Goal: Information Seeking & Learning: Learn about a topic

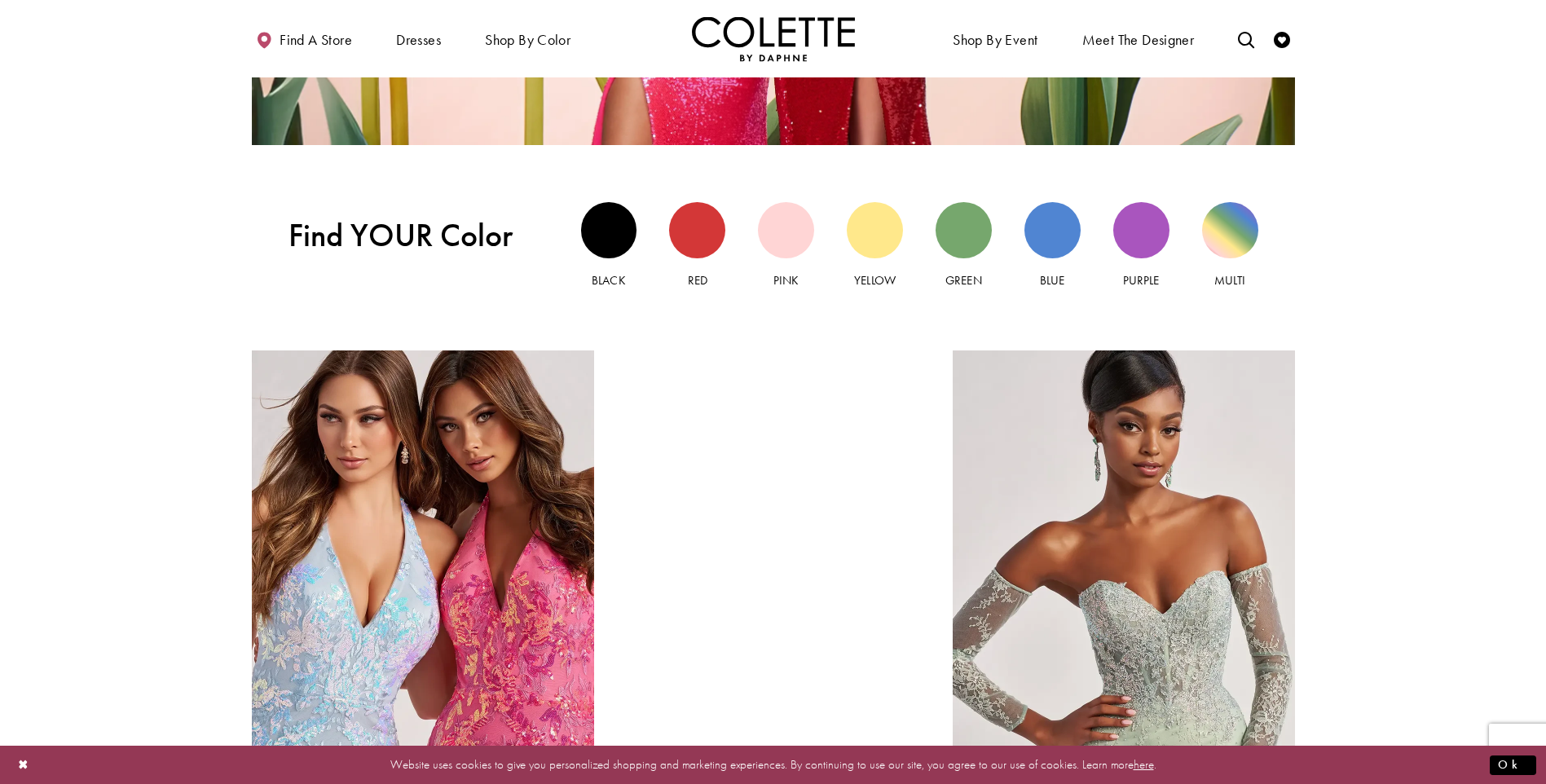
scroll to position [1629, 0]
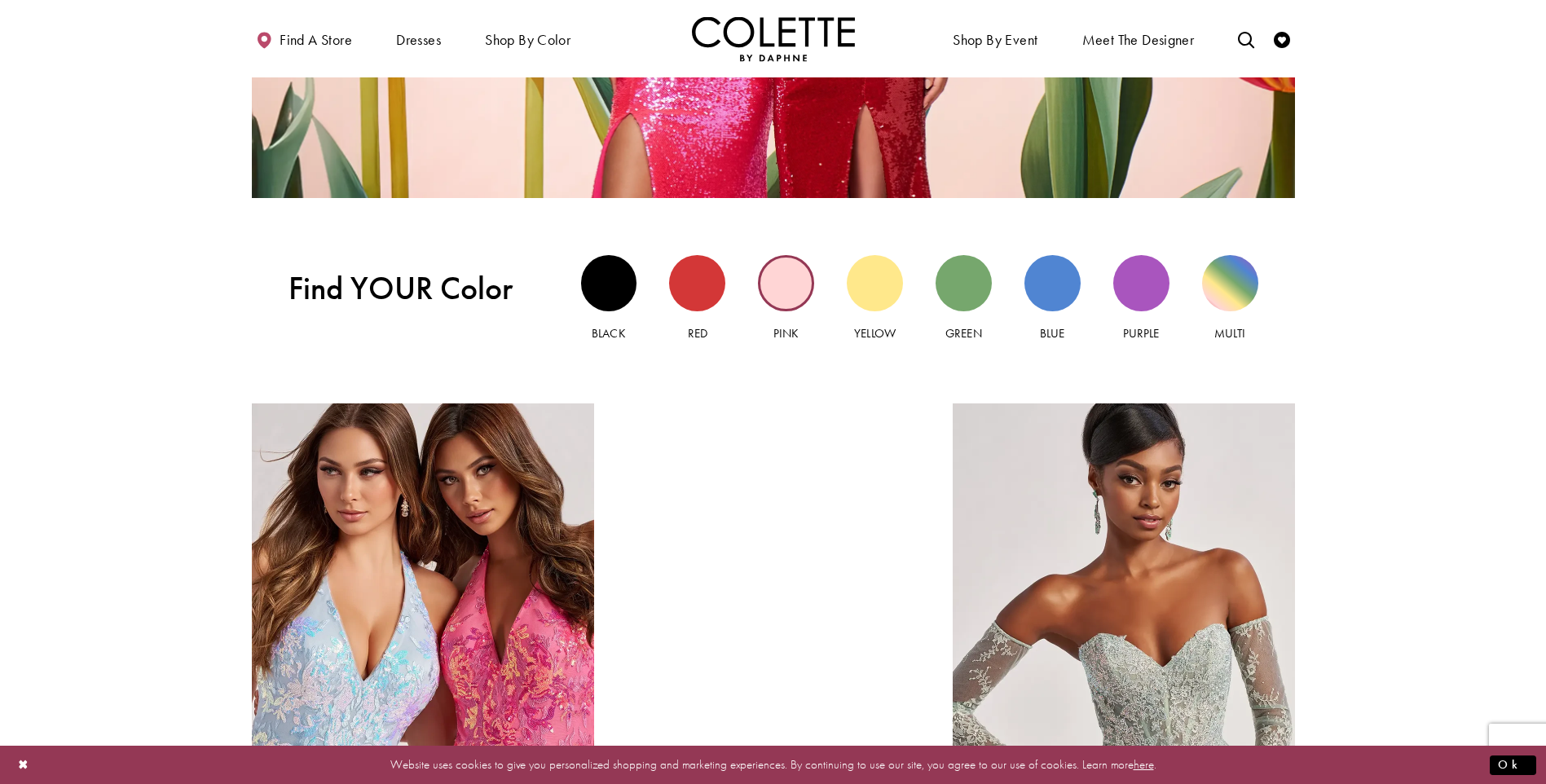
click at [789, 297] on div "Pink view" at bounding box center [786, 283] width 56 height 56
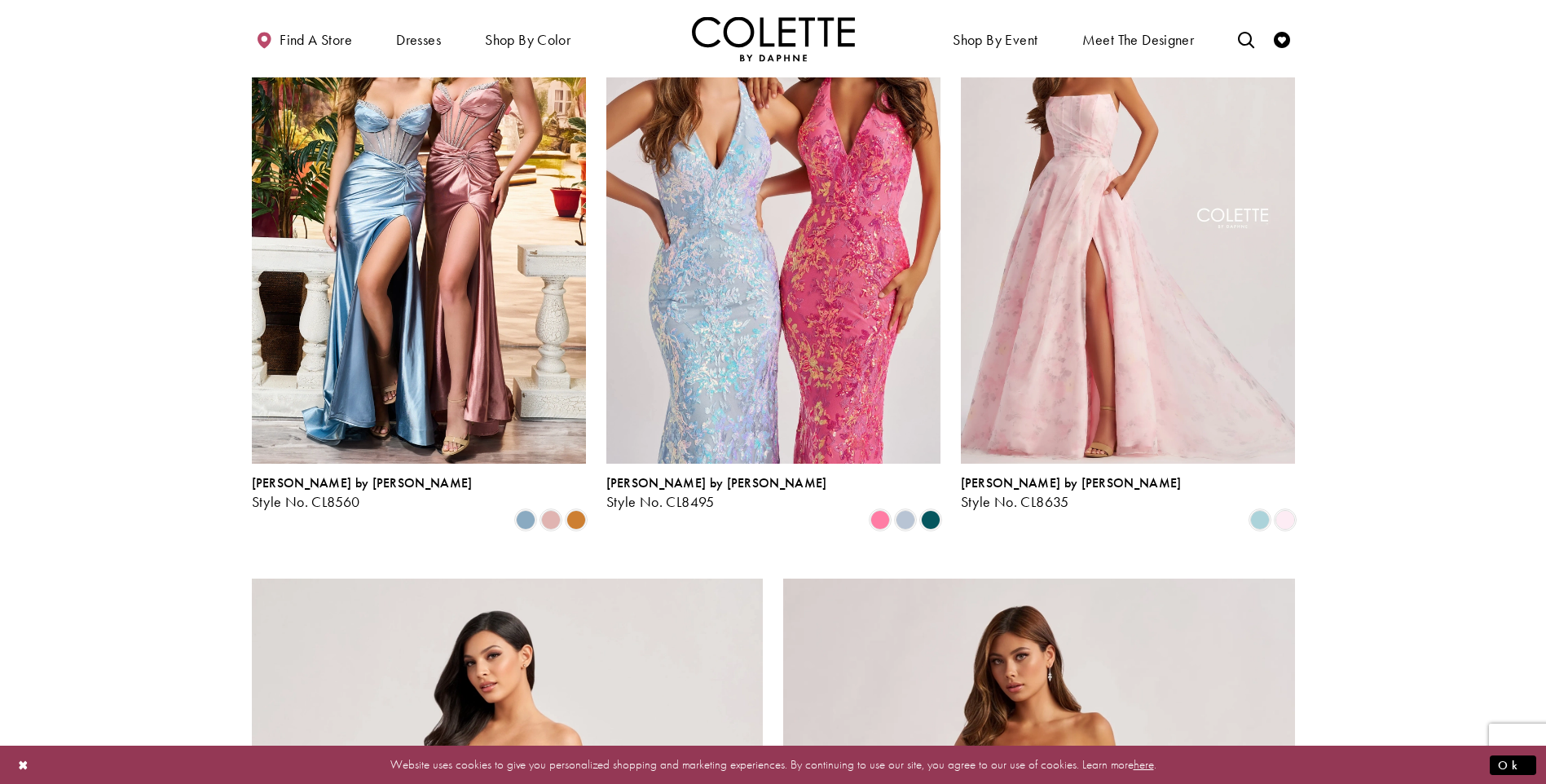
scroll to position [2037, 0]
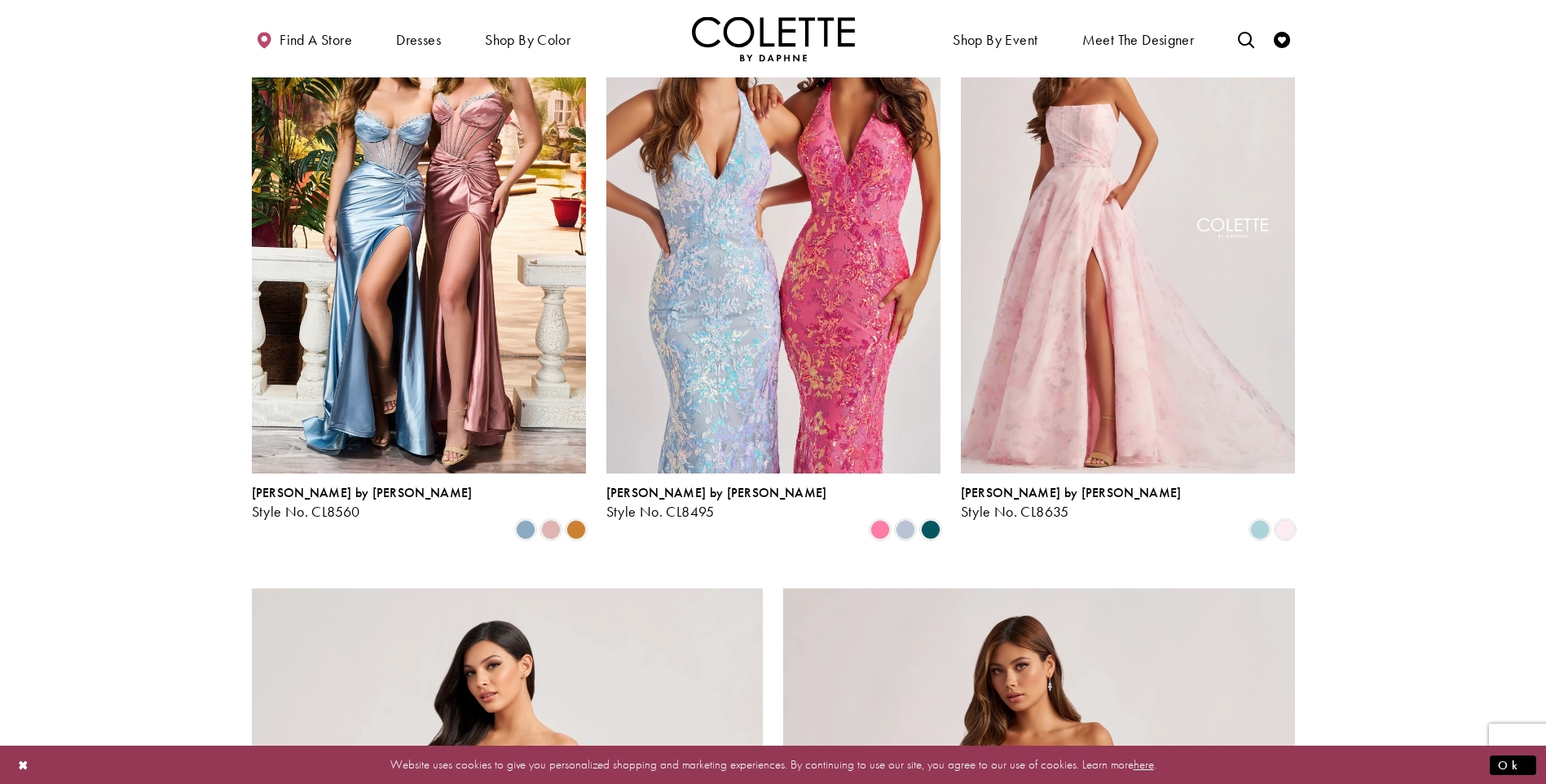
click at [1084, 273] on img "Visit Colette by Daphne Style No. CL8635 Page" at bounding box center [1128, 231] width 334 height 485
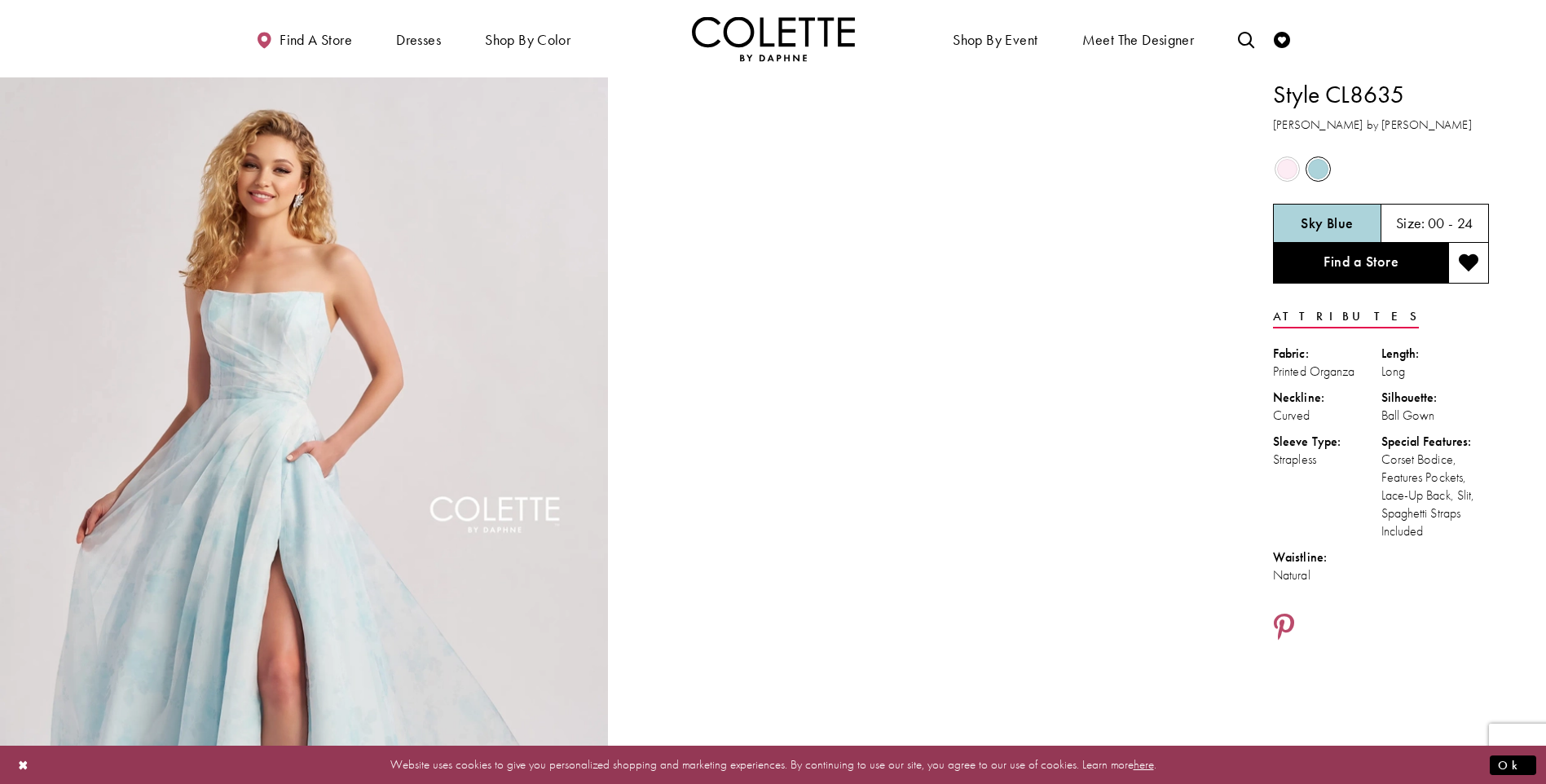
click at [1290, 174] on span "Product color controls state depends on size chosen" at bounding box center [1288, 169] width 20 height 20
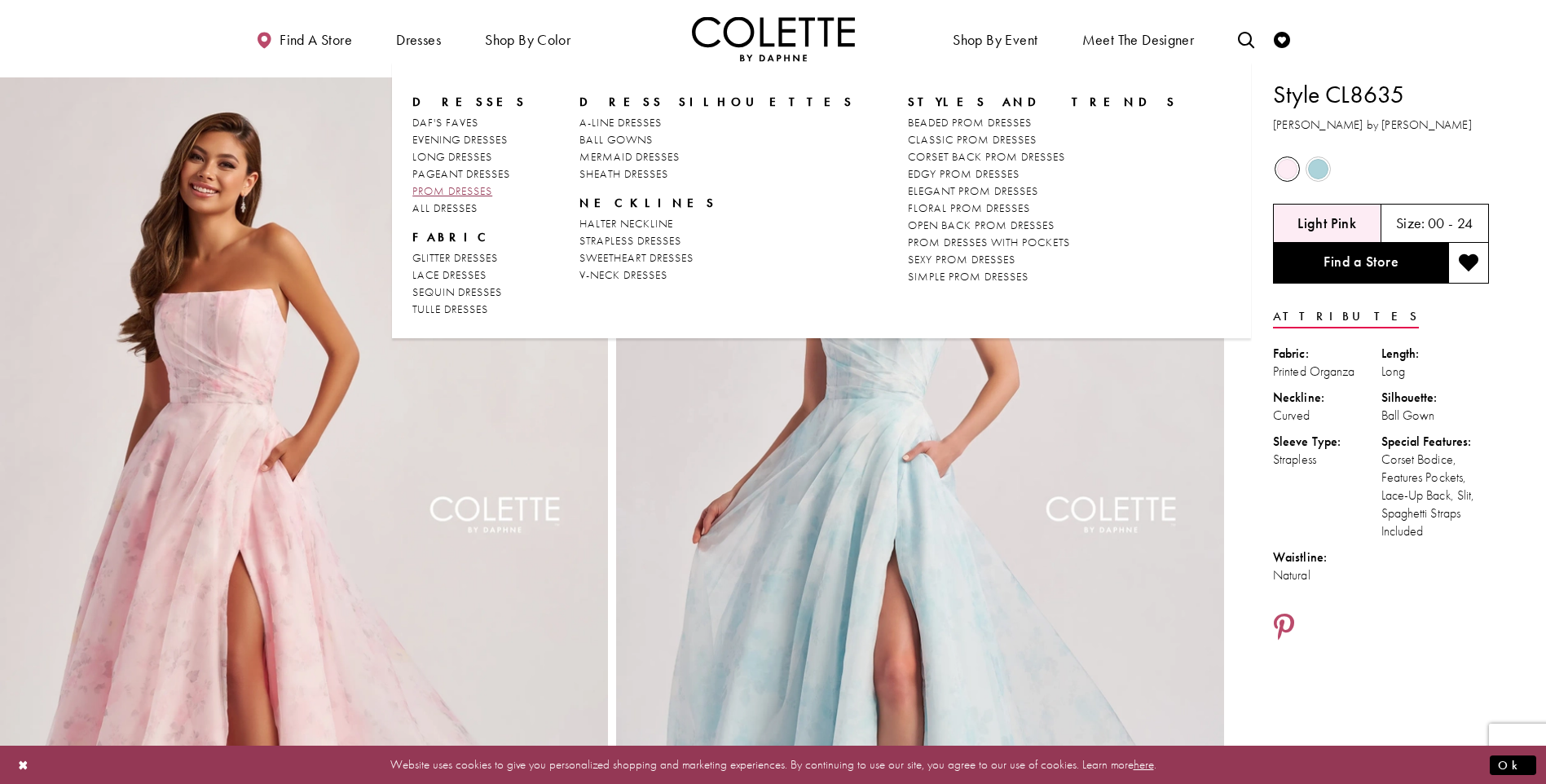
click at [445, 192] on span "PROM DRESSES" at bounding box center [452, 190] width 80 height 14
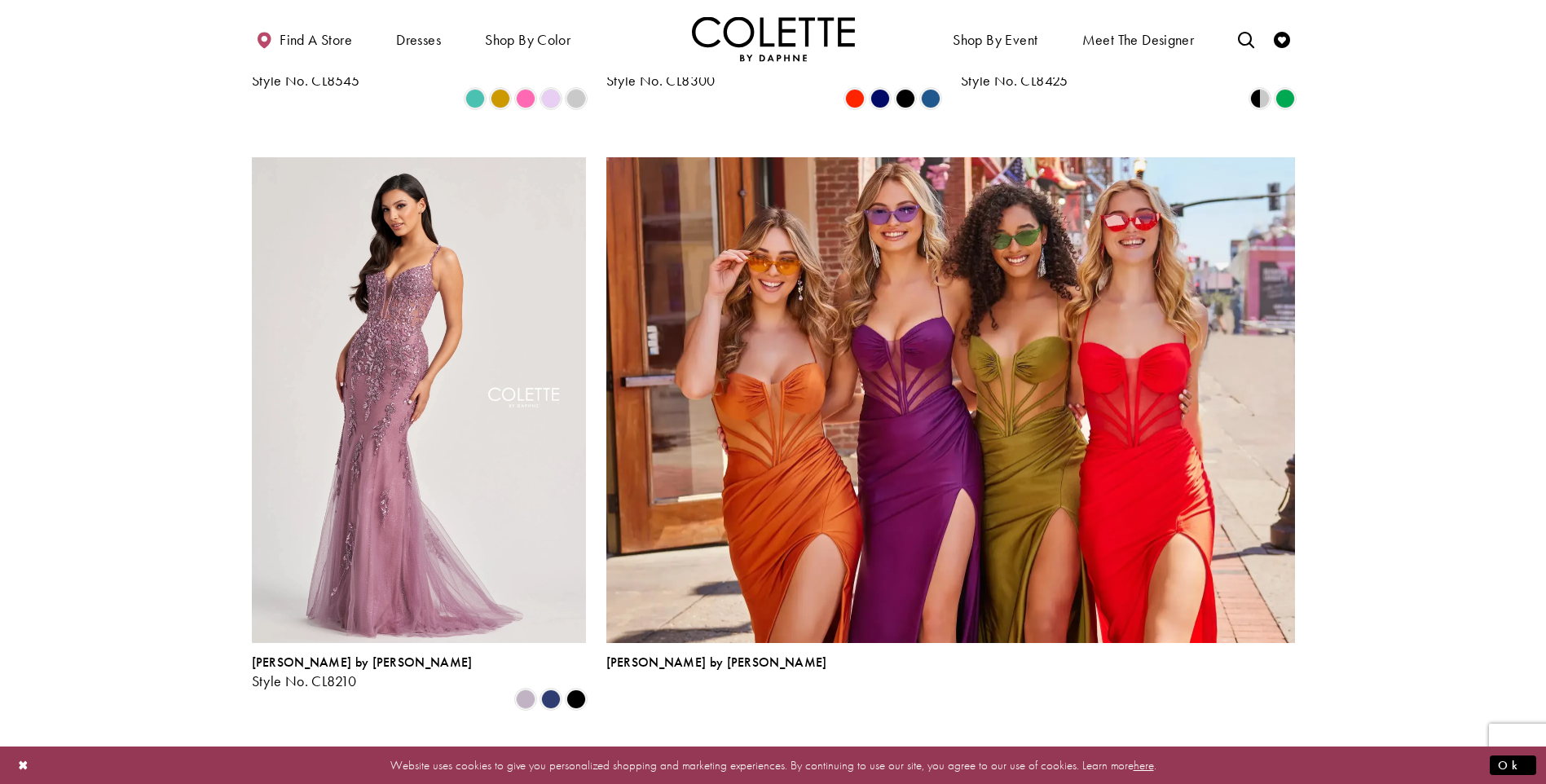
scroll to position [3747, 0]
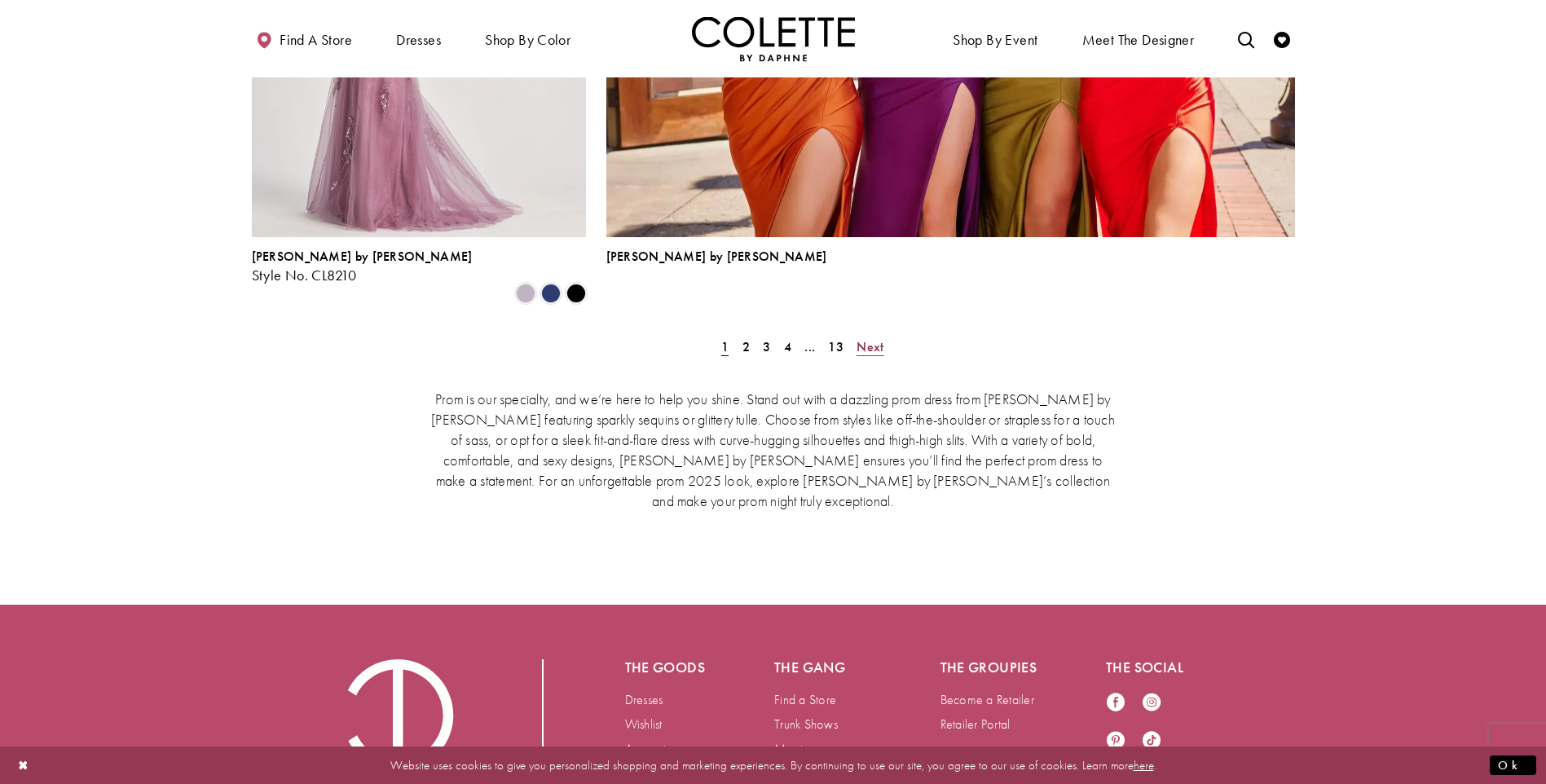
click at [871, 338] on span "Next" at bounding box center [871, 346] width 27 height 17
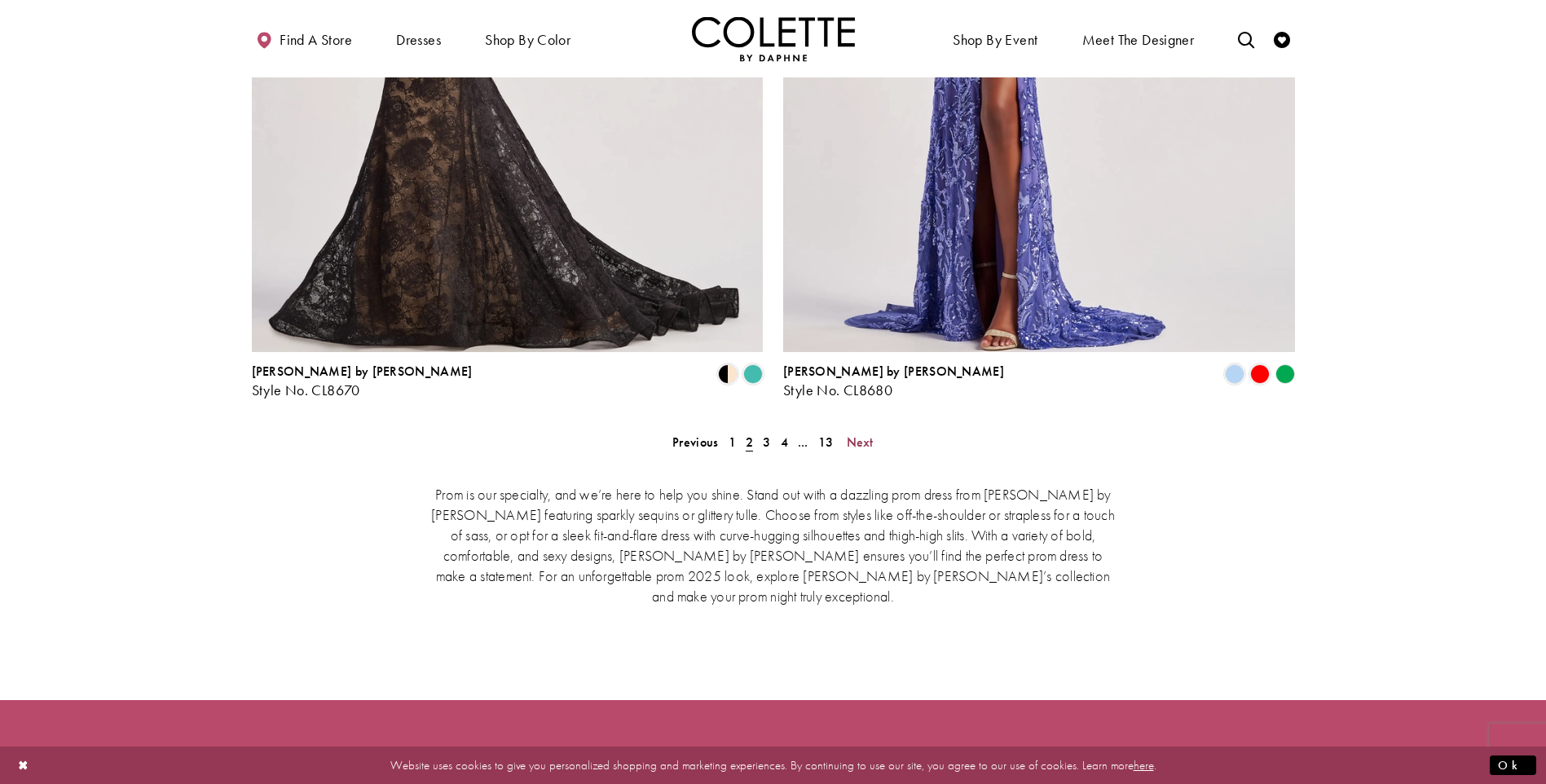
scroll to position [3445, 0]
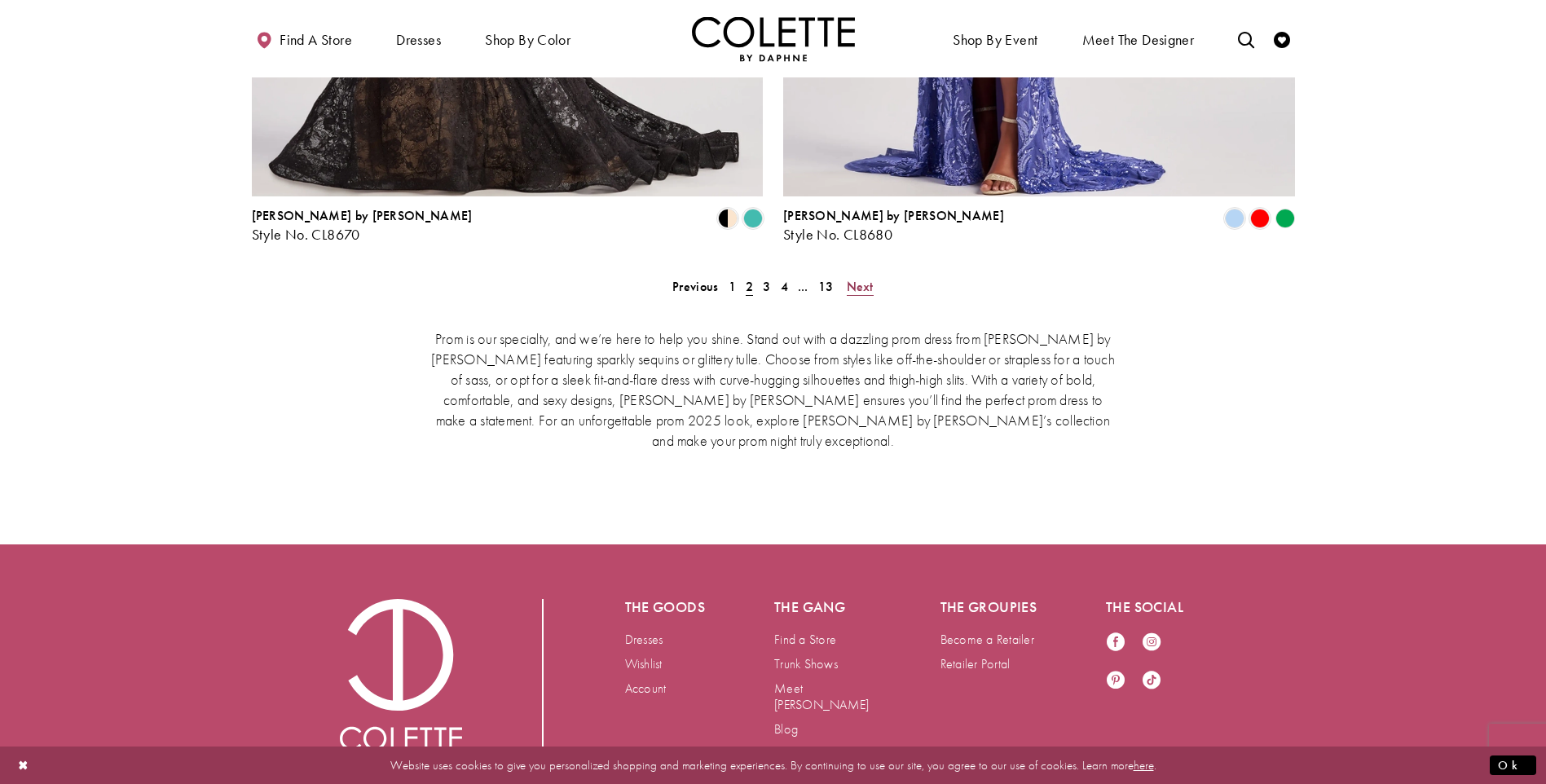
click at [864, 278] on span "Next" at bounding box center [860, 286] width 27 height 17
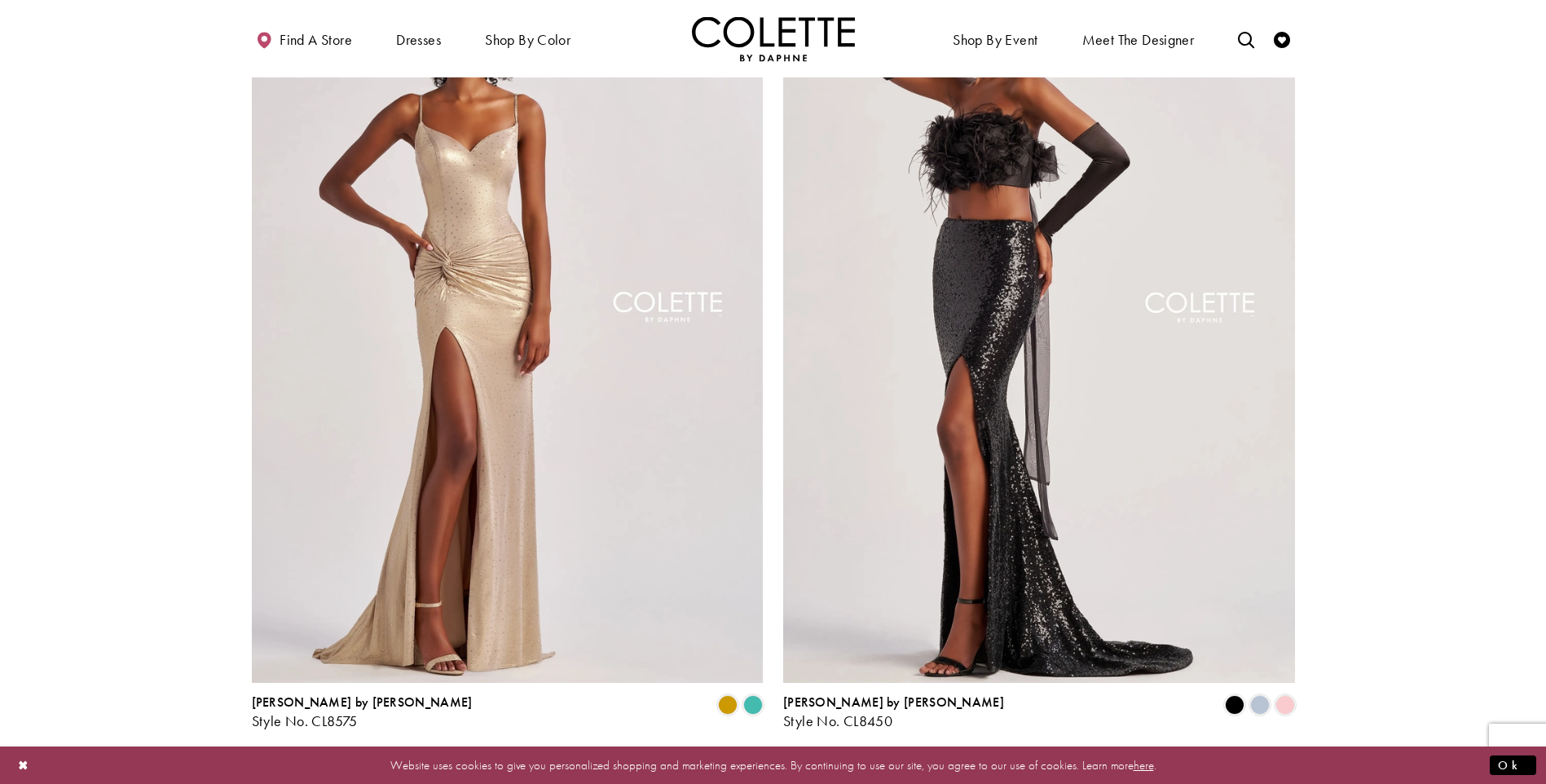
scroll to position [3351, 0]
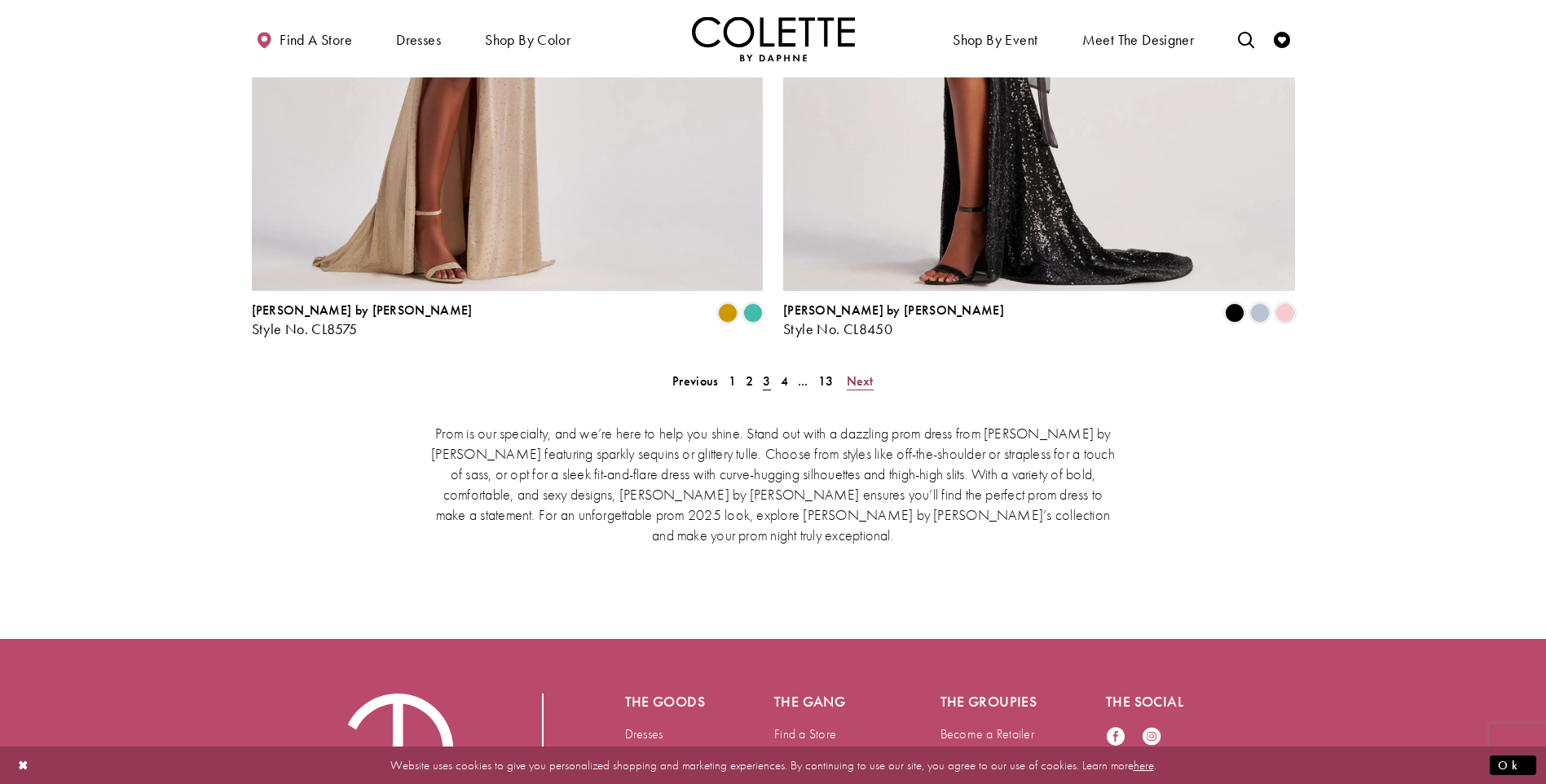
click at [867, 372] on span "Next" at bounding box center [860, 381] width 27 height 17
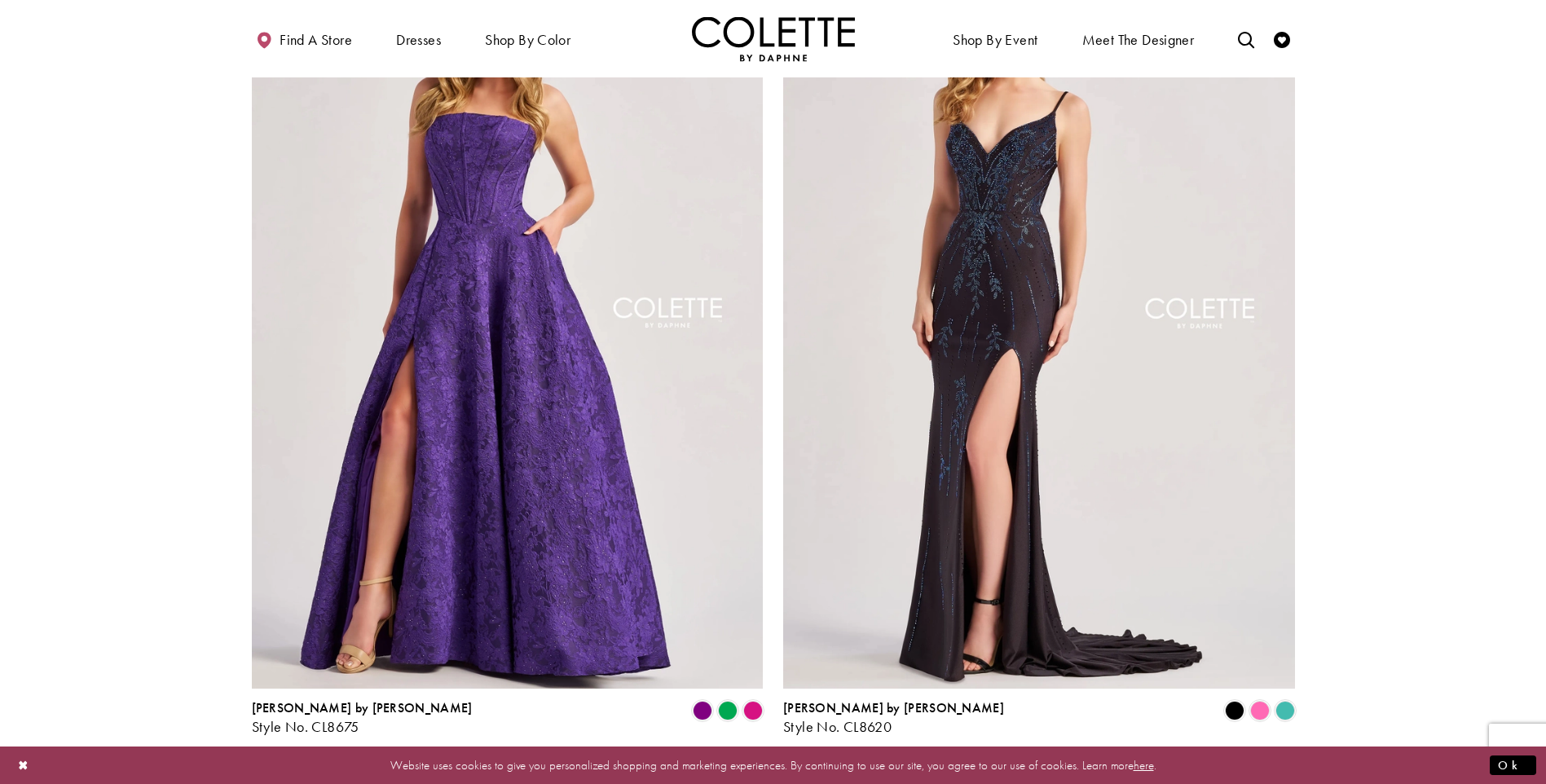
scroll to position [3270, 0]
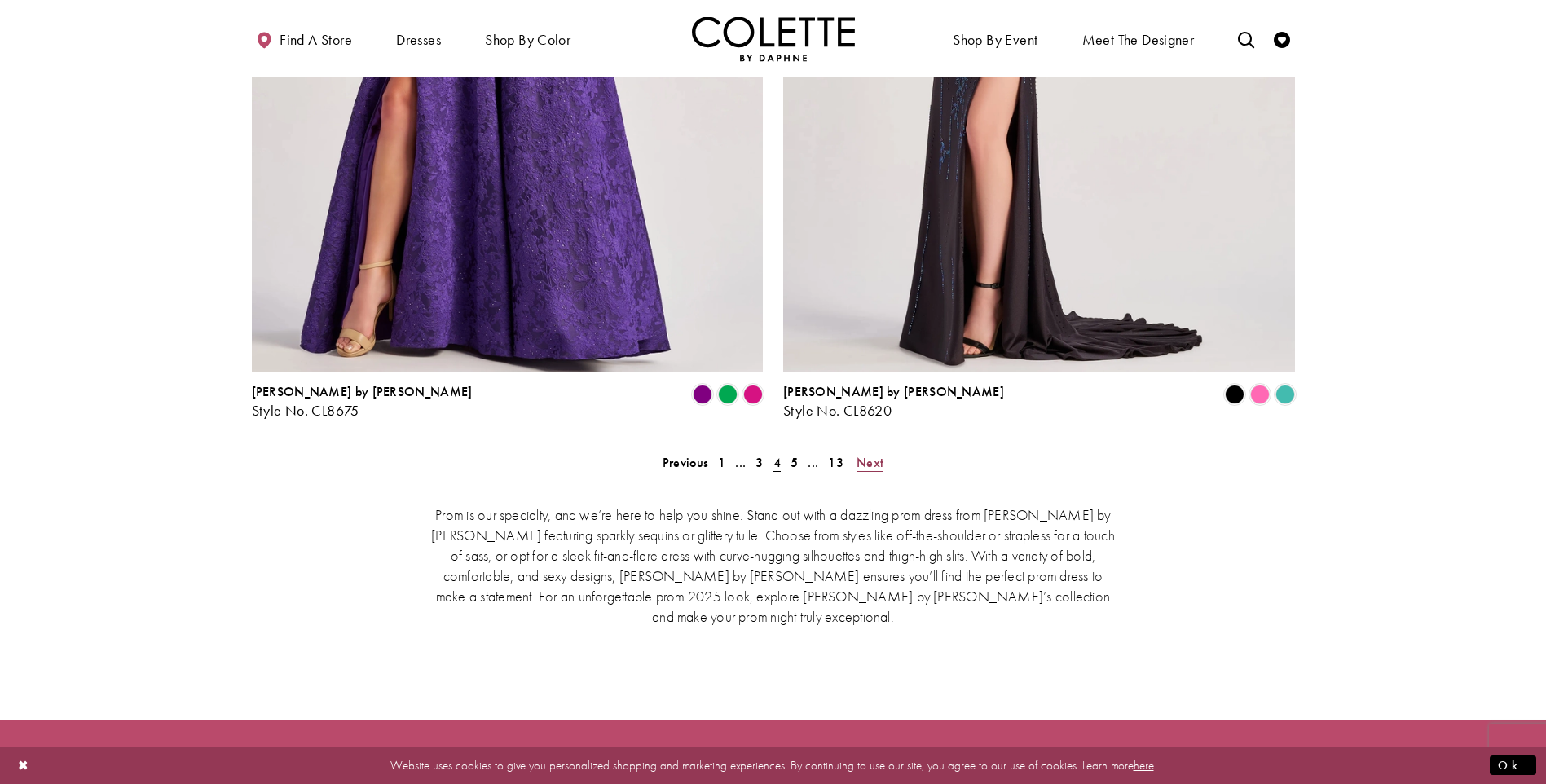
click at [871, 454] on span "Next" at bounding box center [871, 462] width 27 height 17
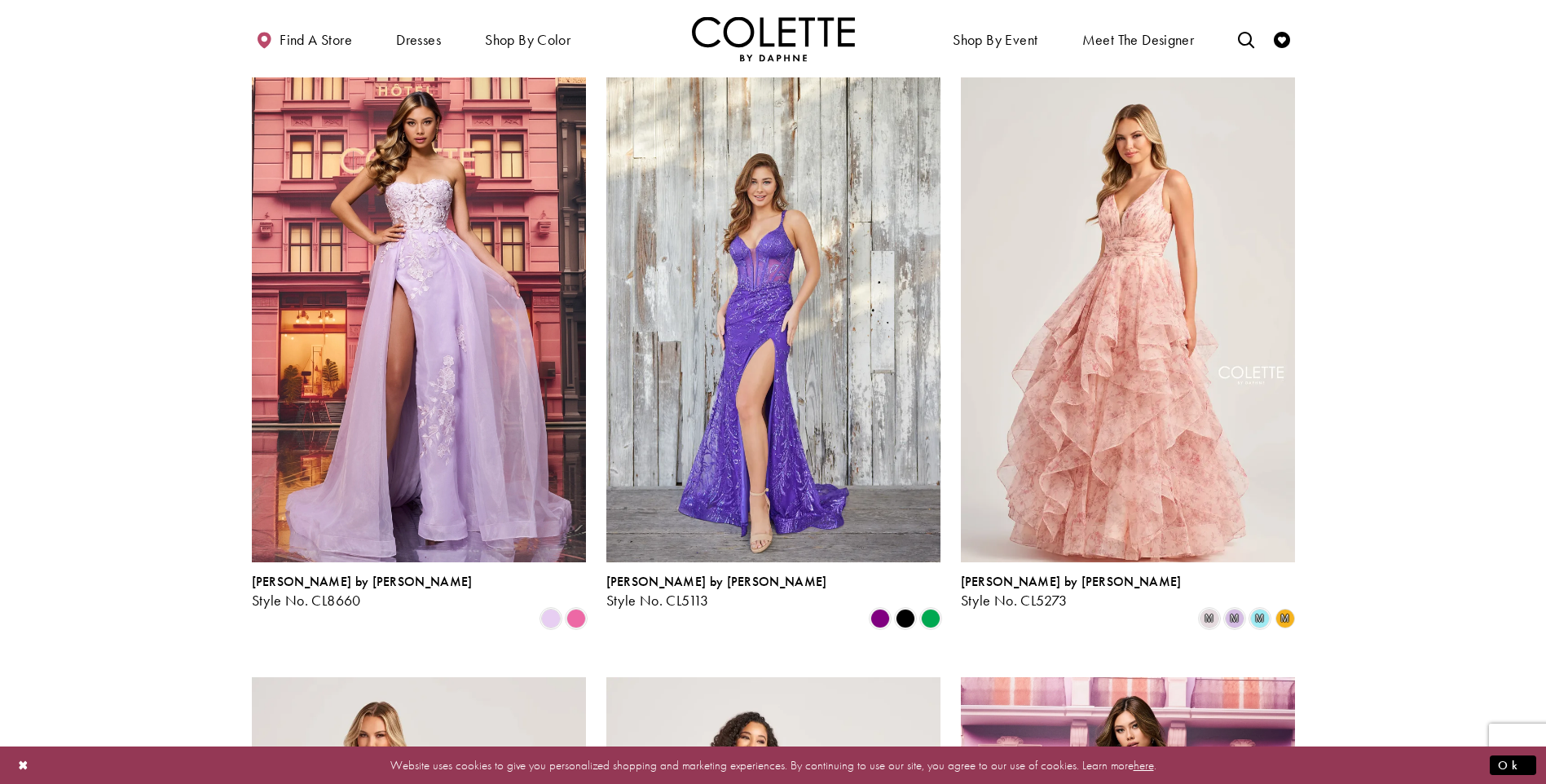
scroll to position [418, 0]
click at [1230, 610] on span "m" at bounding box center [1234, 620] width 20 height 20
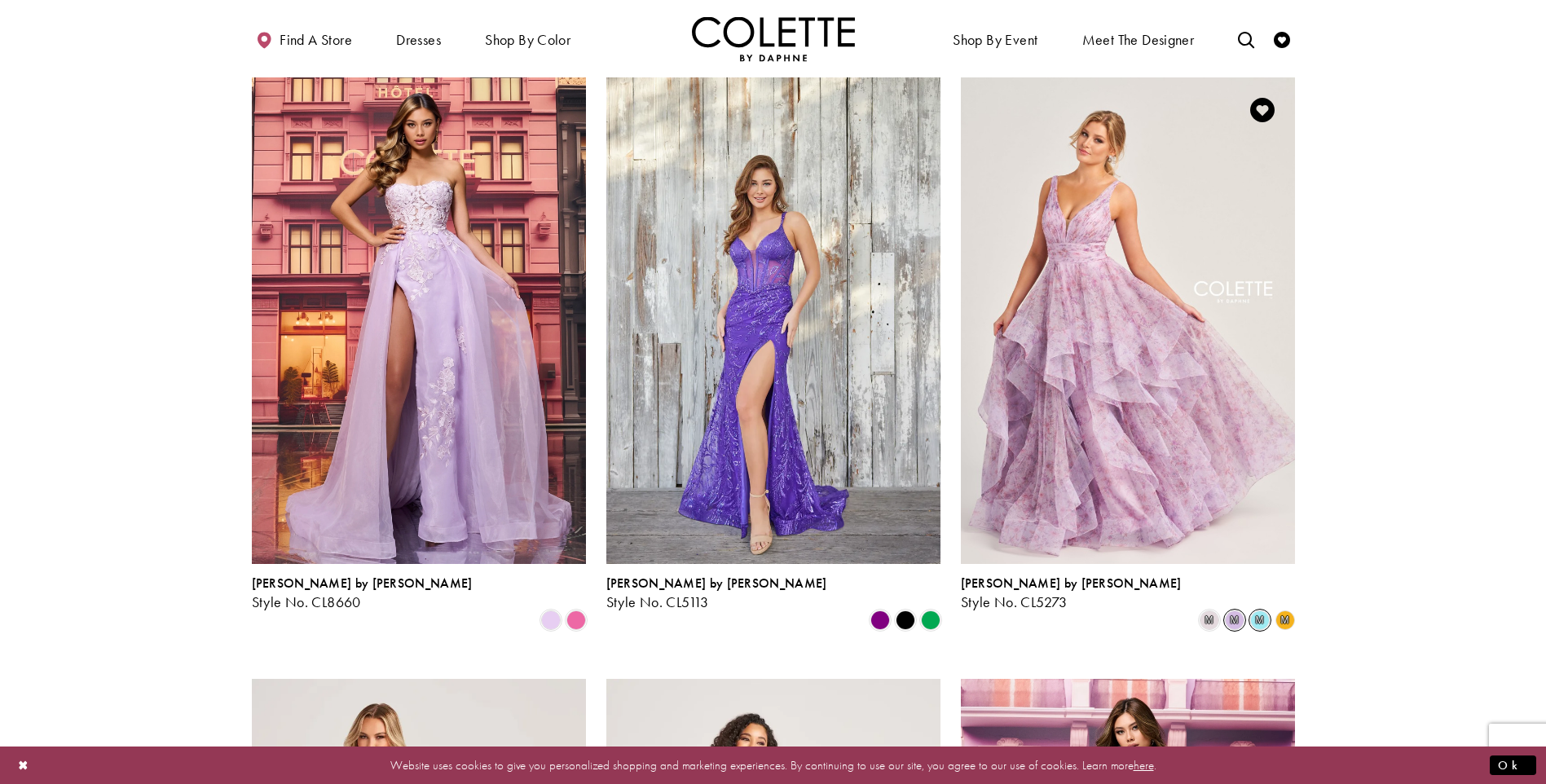
click at [1256, 610] on span "m" at bounding box center [1260, 620] width 20 height 20
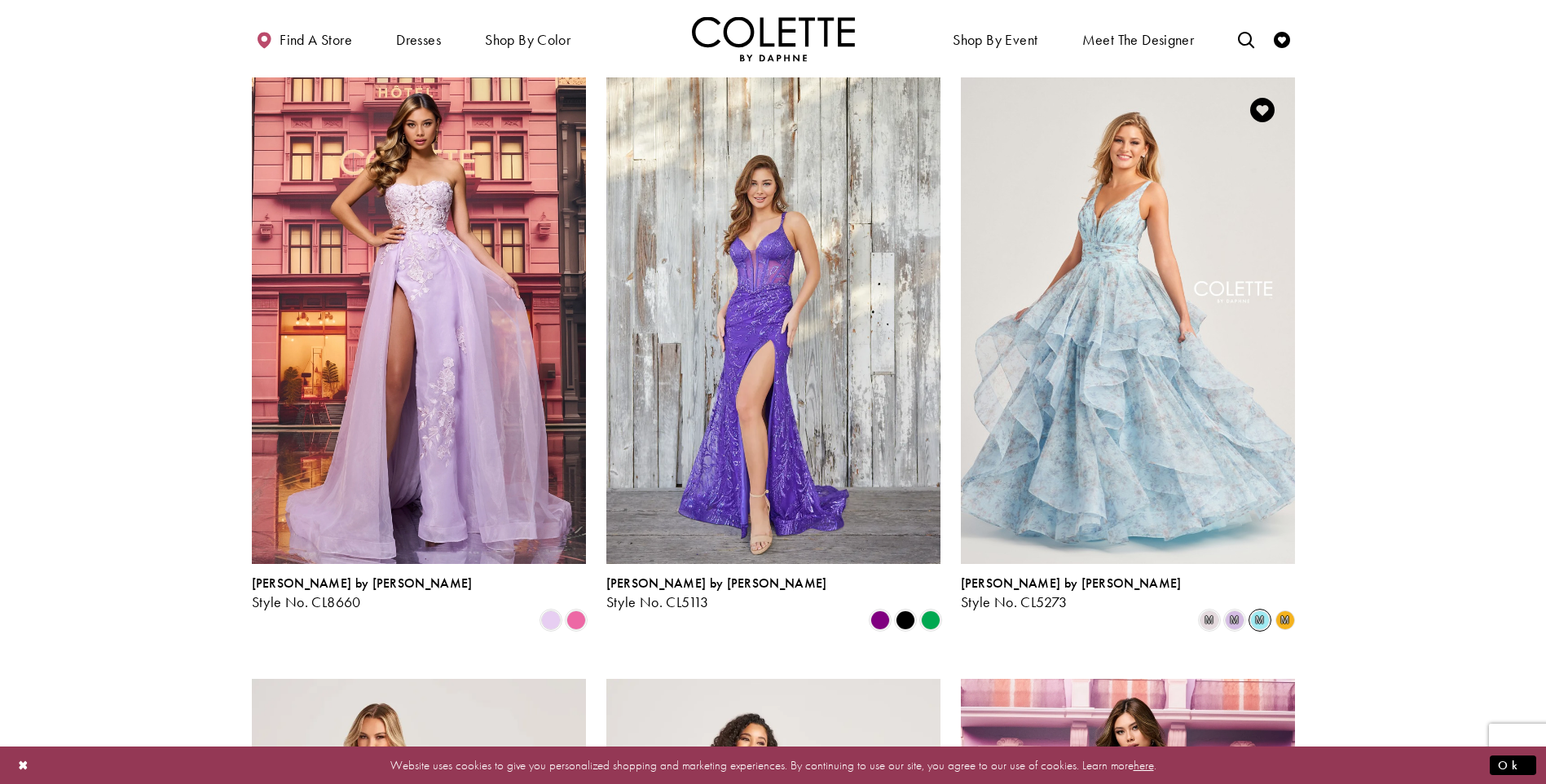
click at [1285, 615] on span "m" at bounding box center [1285, 620] width 9 height 9
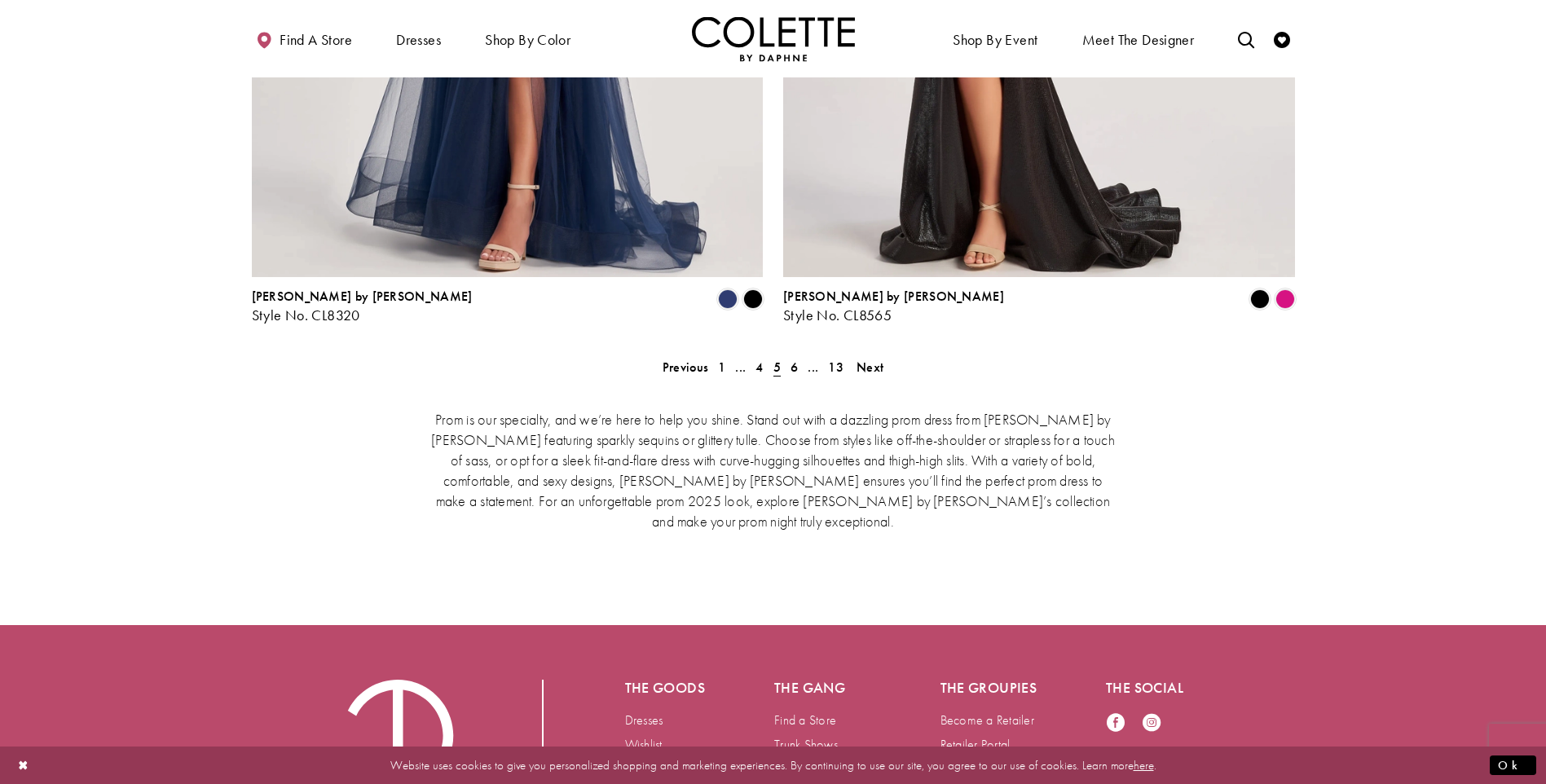
scroll to position [3282, 0]
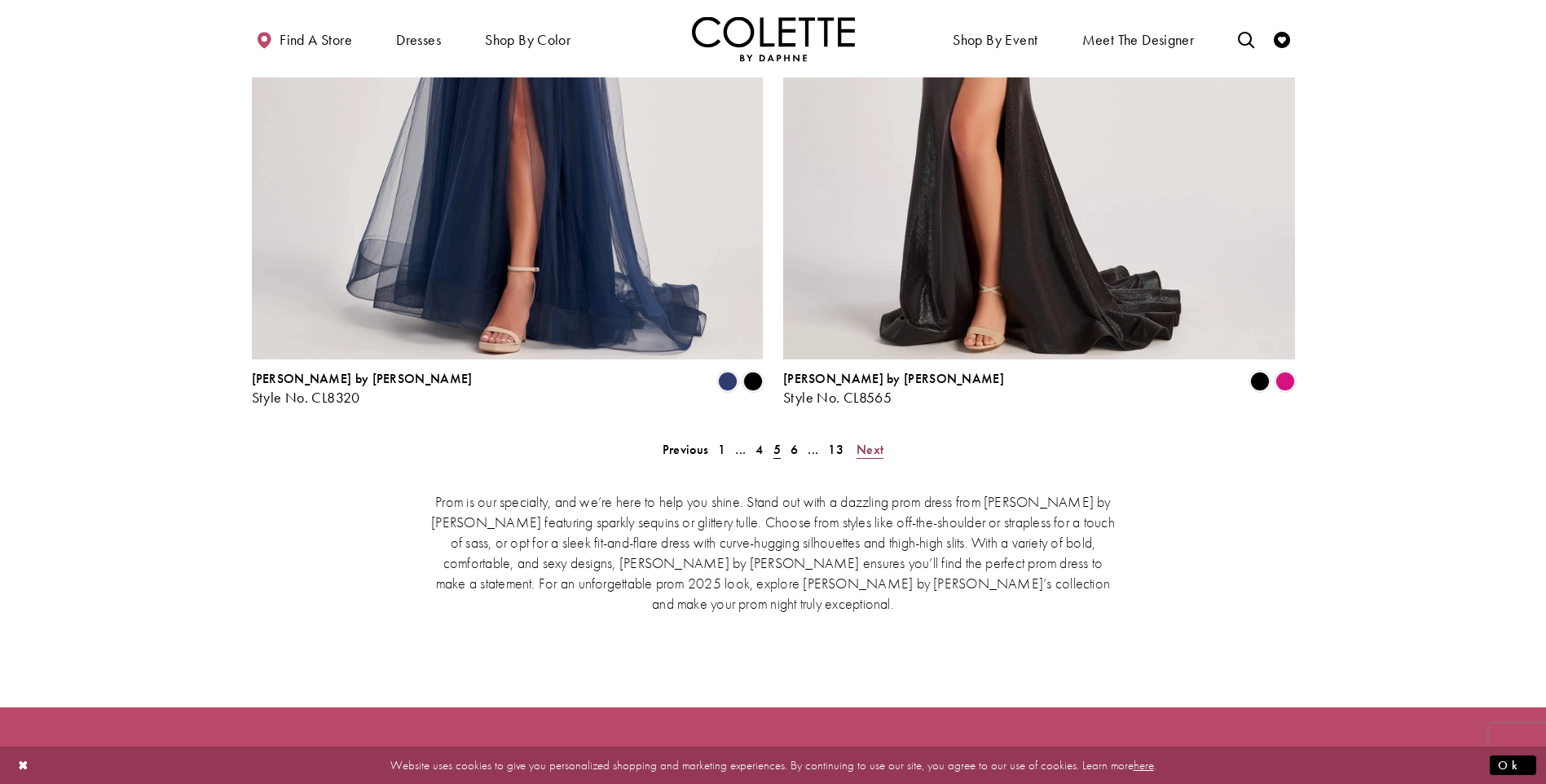
click at [866, 441] on span "Next" at bounding box center [871, 449] width 27 height 17
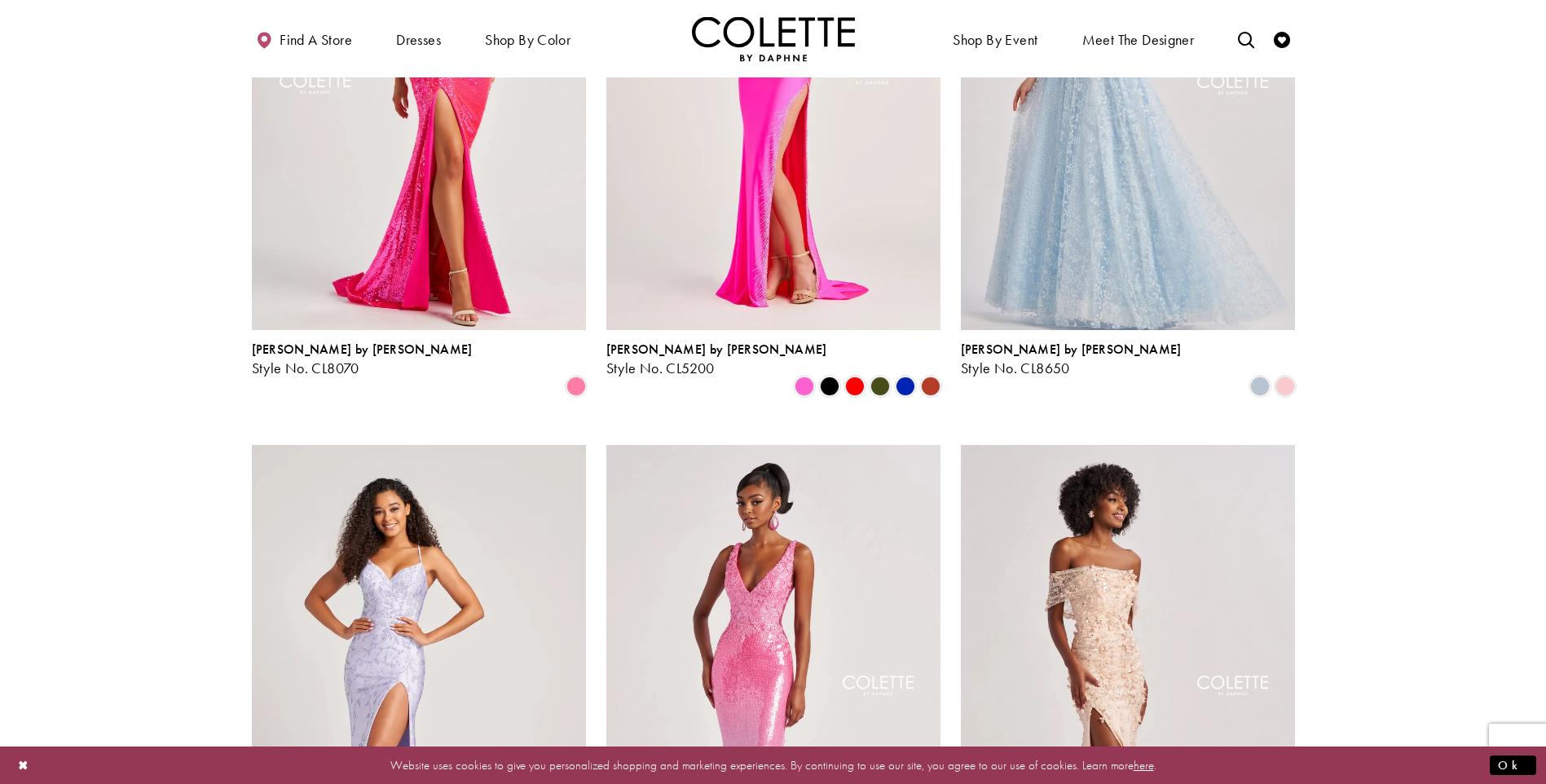
scroll to position [1559, 0]
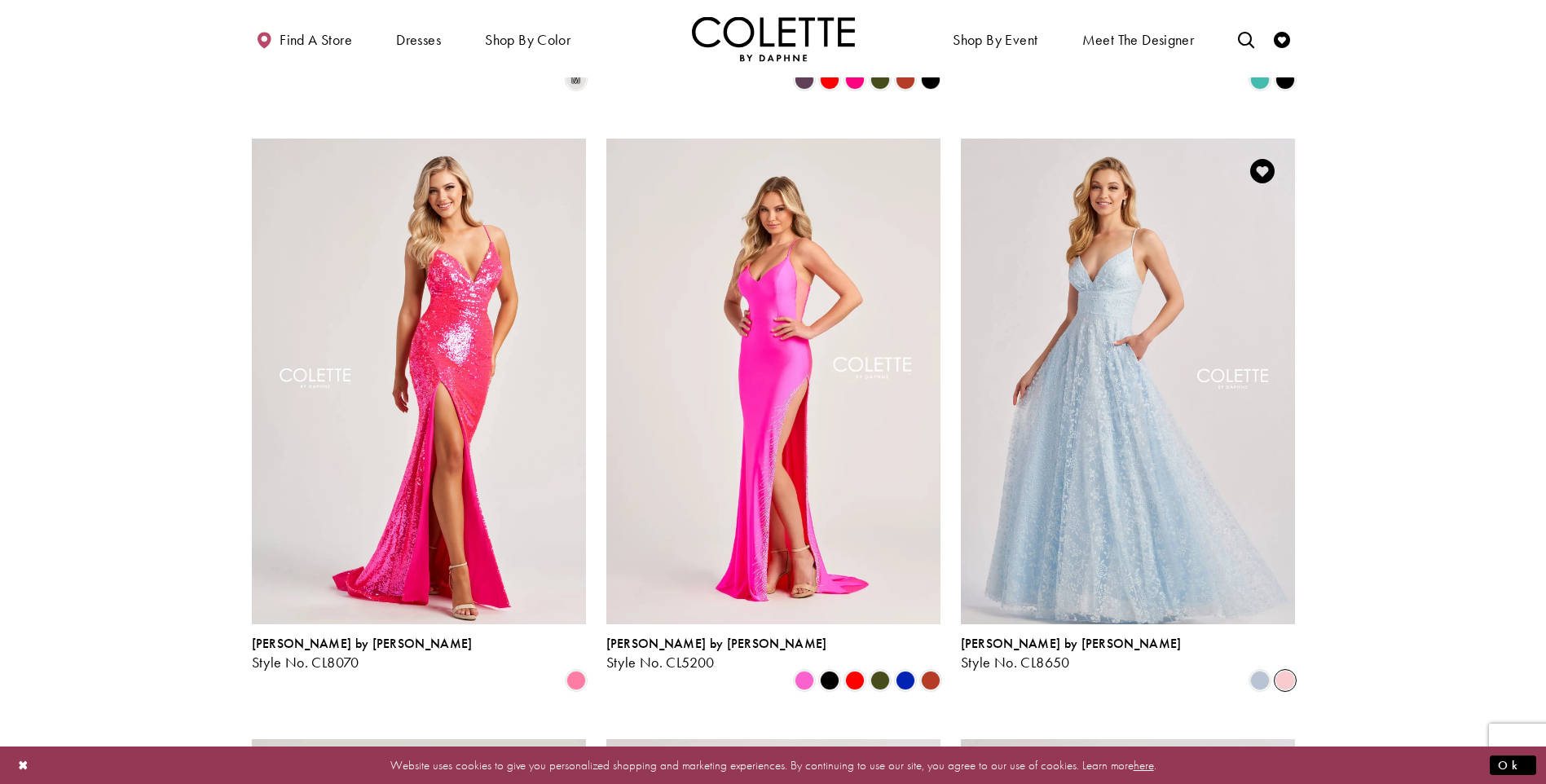
click at [1282, 671] on span "Product List" at bounding box center [1285, 680] width 20 height 20
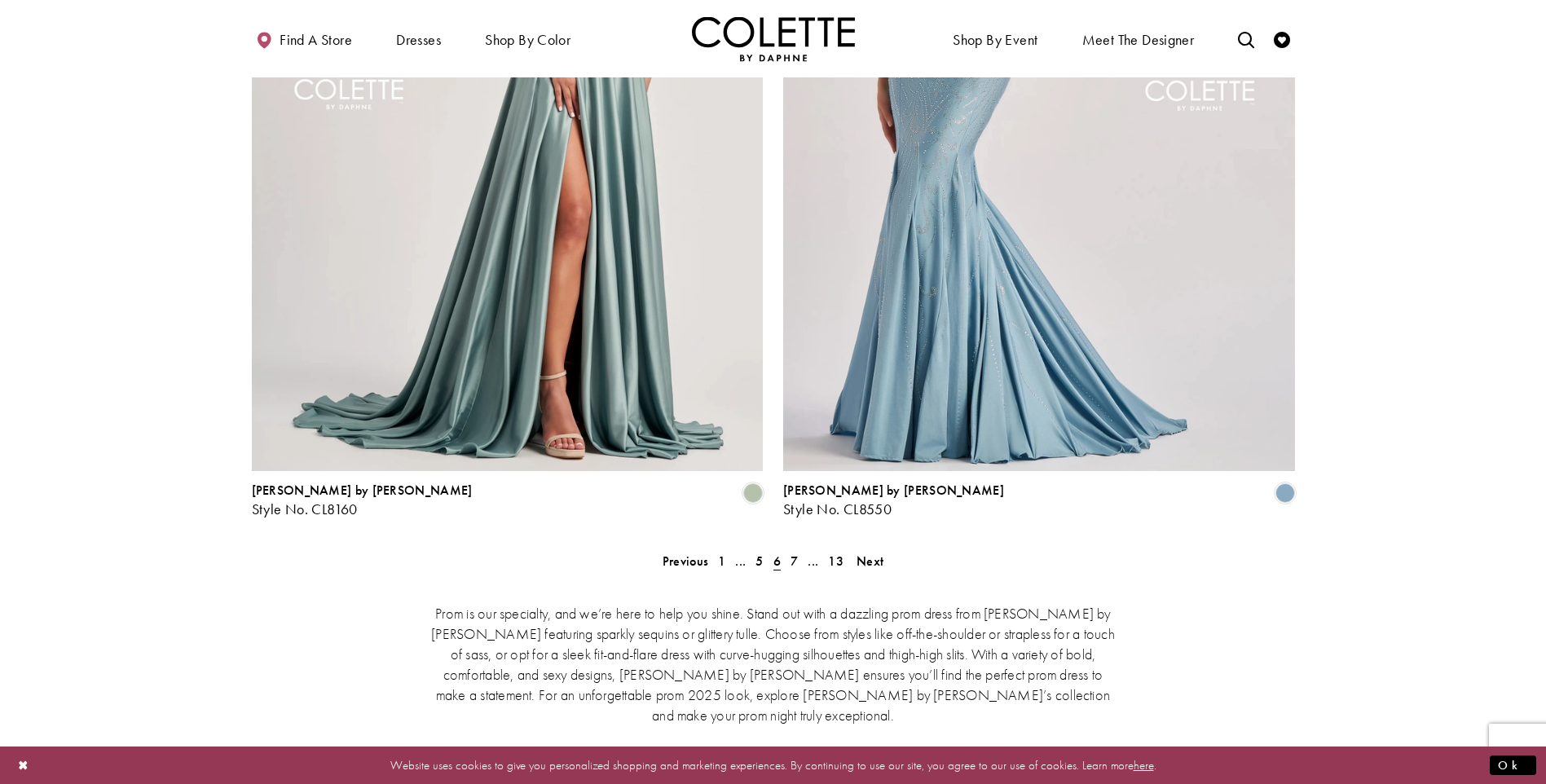
scroll to position [3270, 0]
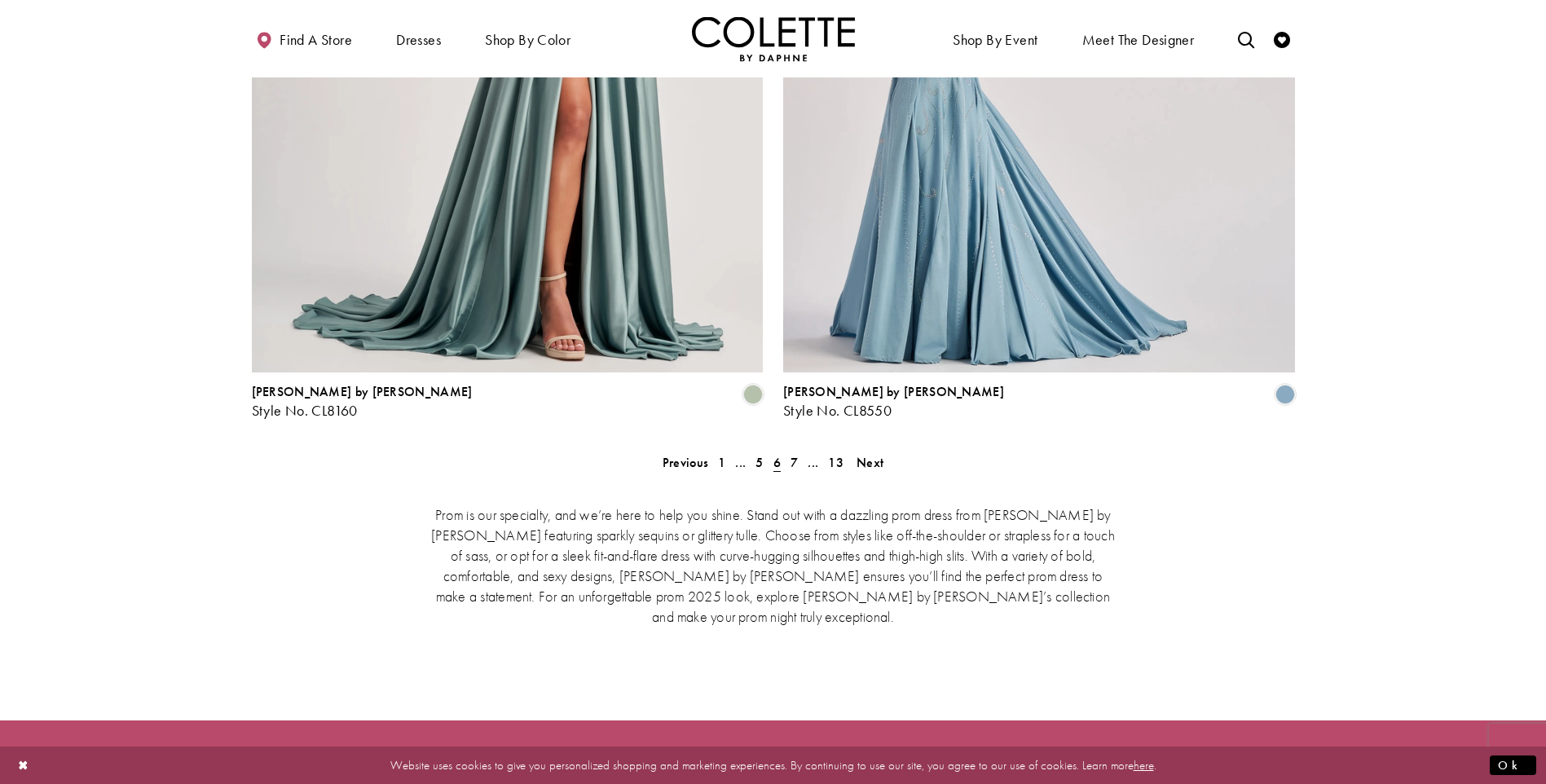
click at [876, 469] on div "Prom is our specialty, and we’re here to help you shine. Stand out with a dazzl…" at bounding box center [773, 564] width 1043 height 190
click at [872, 454] on span "Next" at bounding box center [871, 462] width 27 height 17
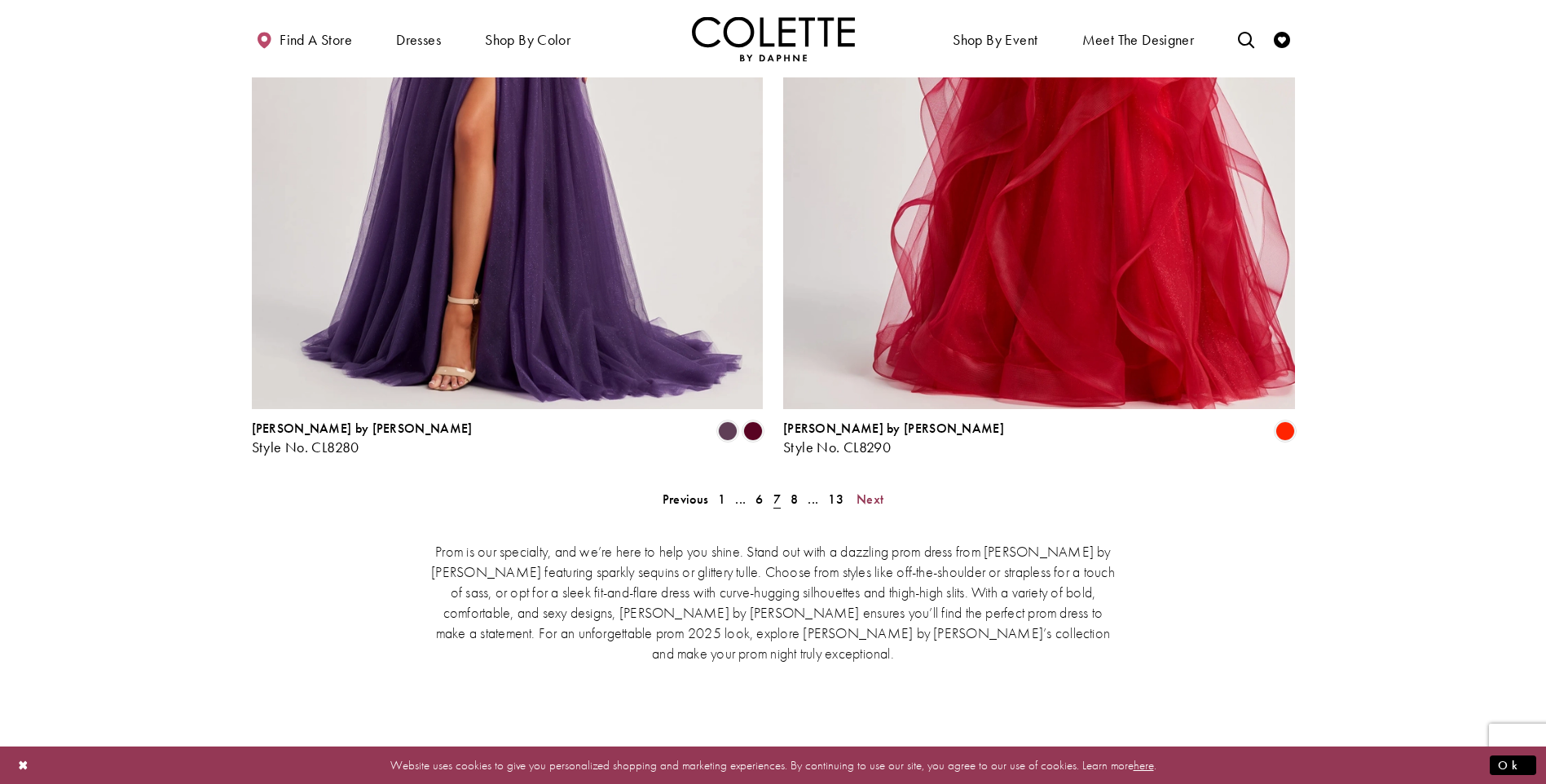
scroll to position [3351, 0]
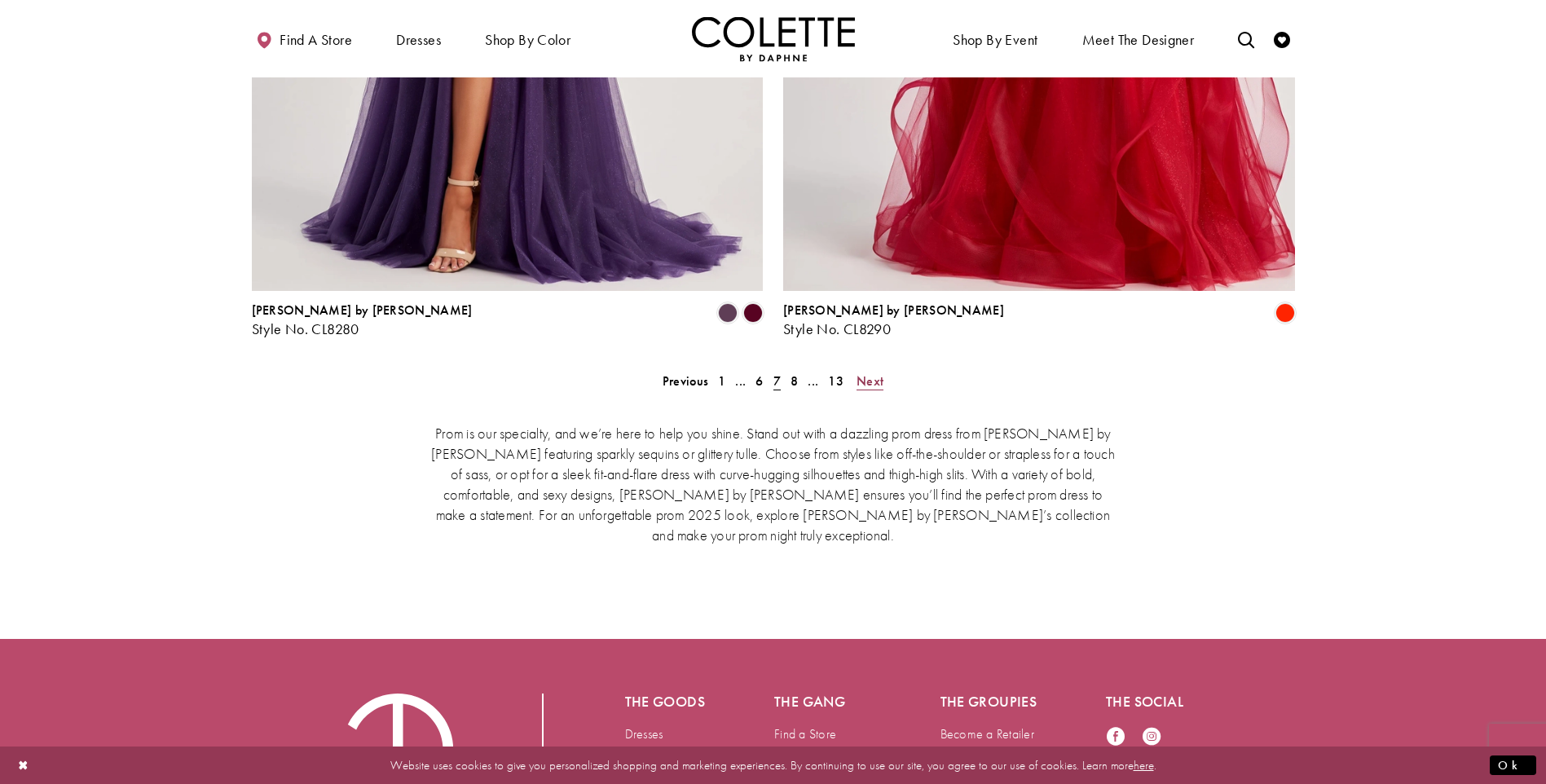
click at [874, 372] on span "Next" at bounding box center [871, 381] width 27 height 17
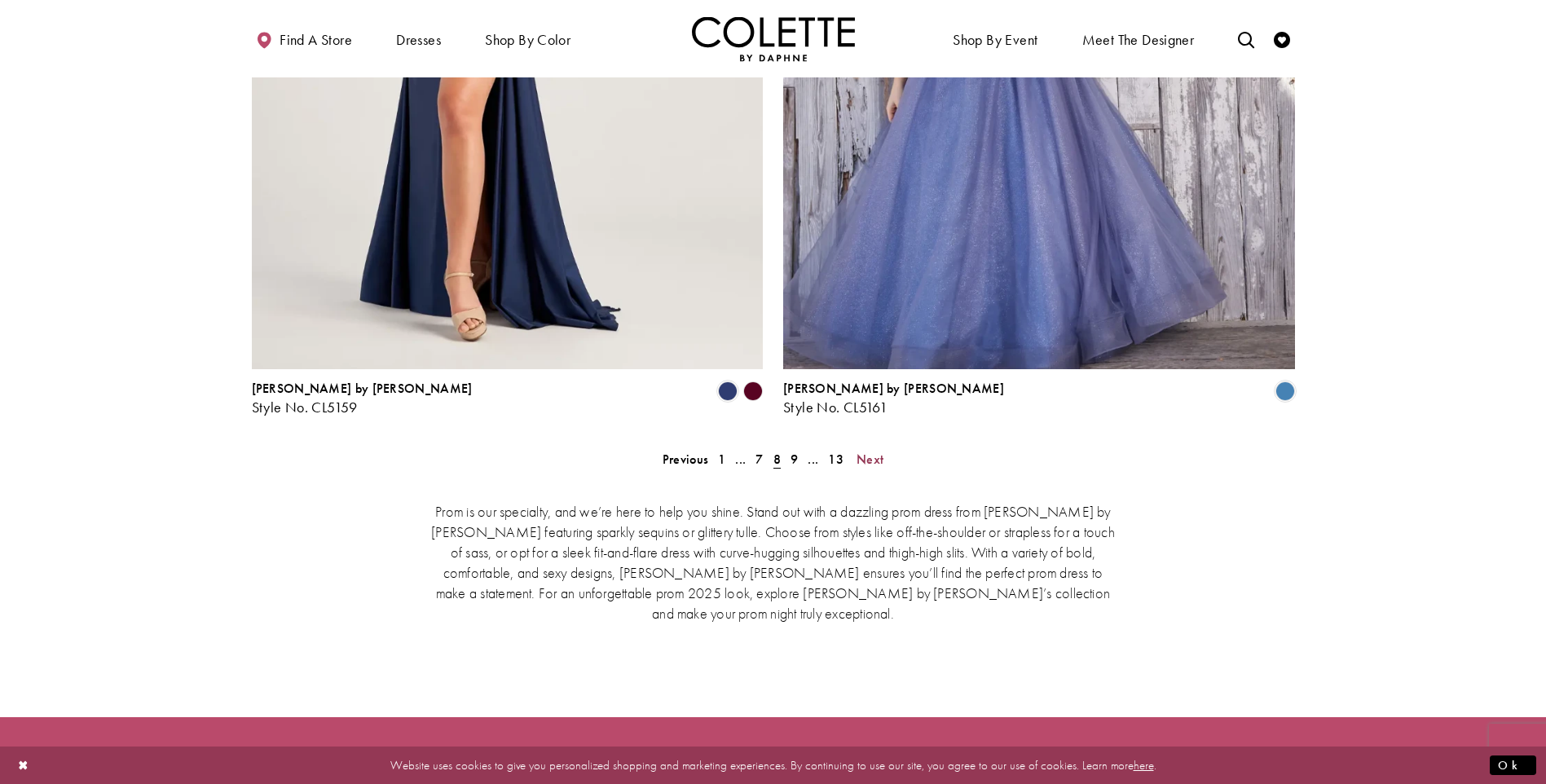
scroll to position [3432, 0]
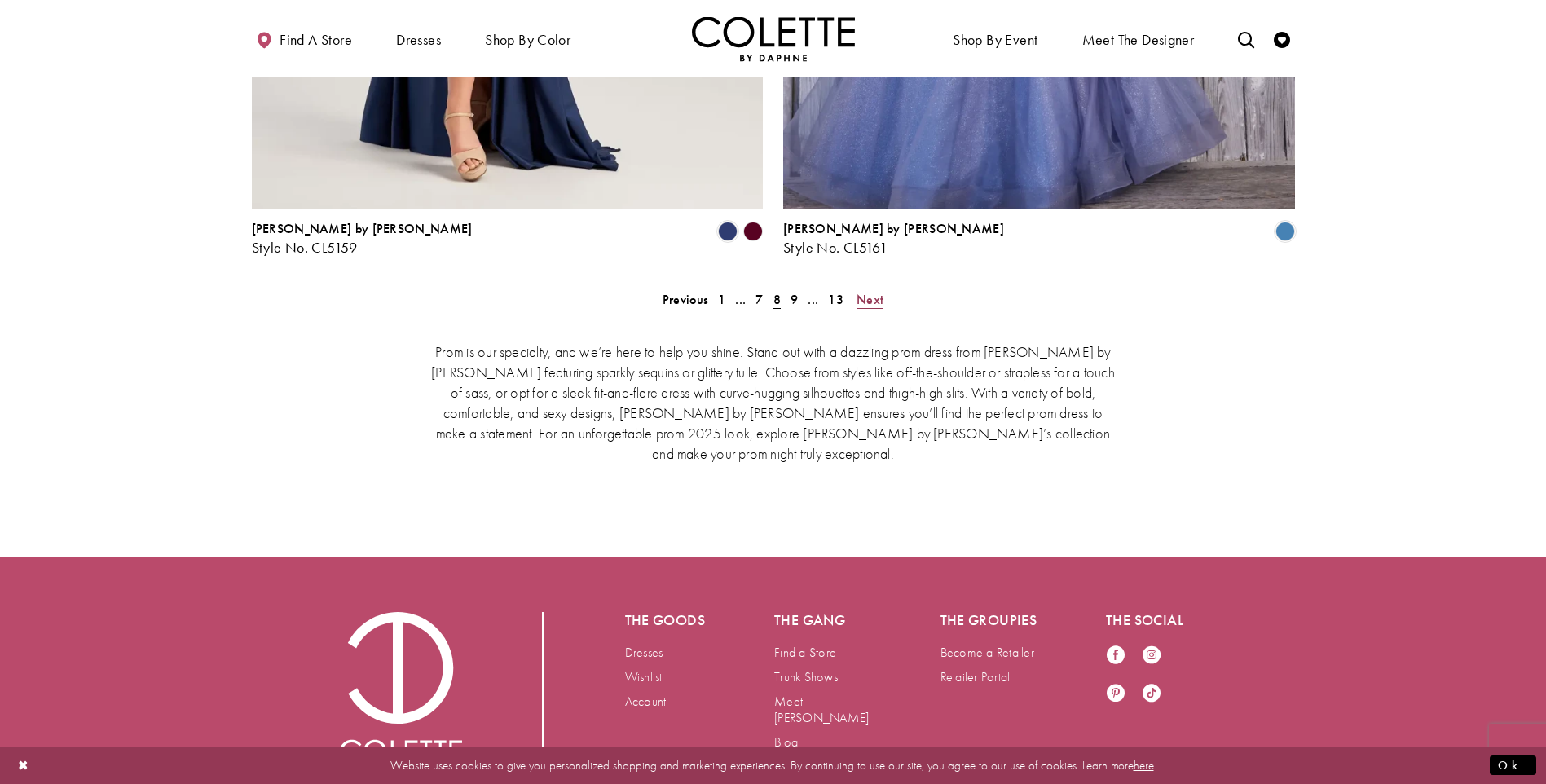
click at [877, 291] on span "Next" at bounding box center [871, 300] width 27 height 17
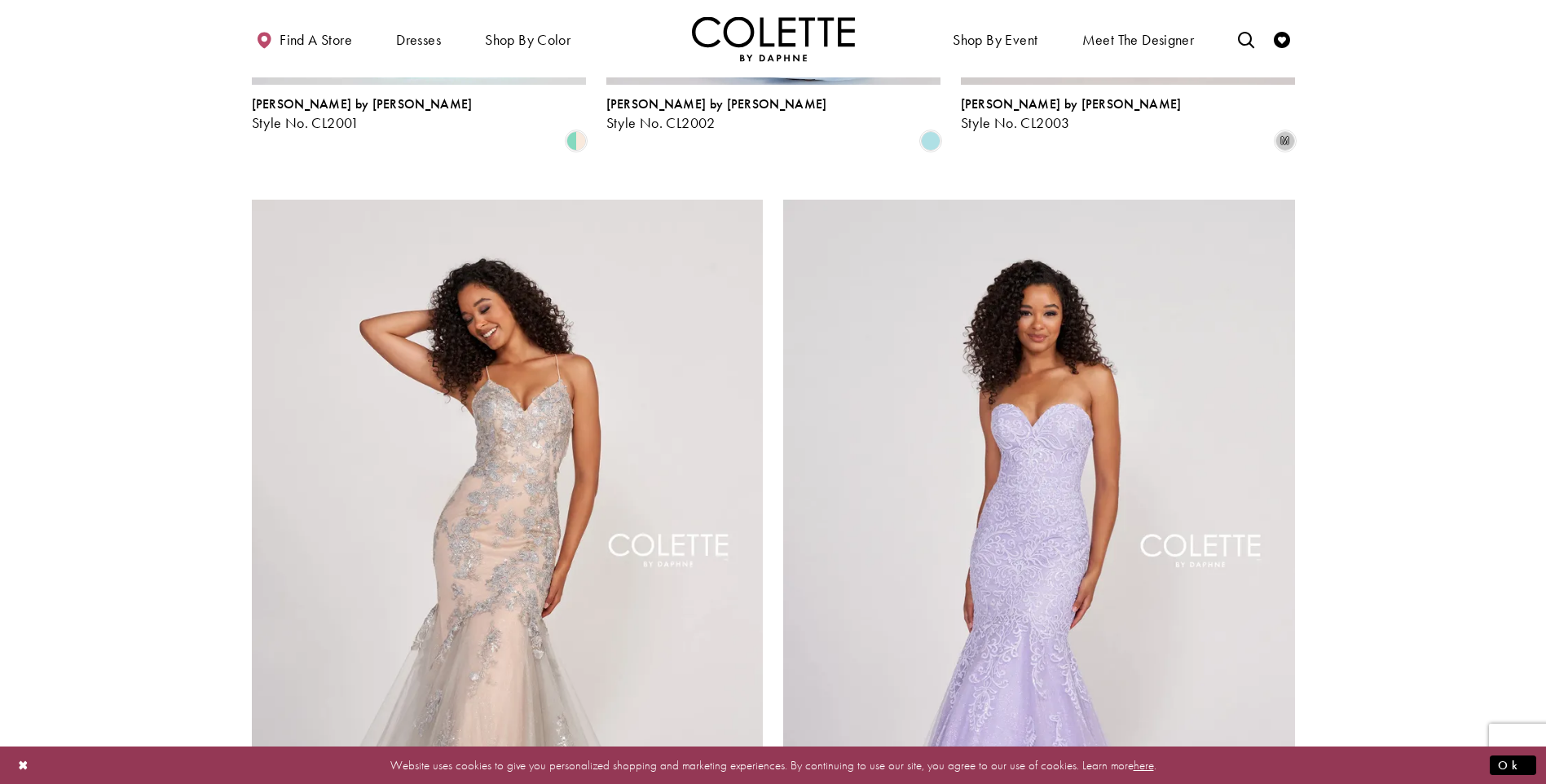
scroll to position [3270, 0]
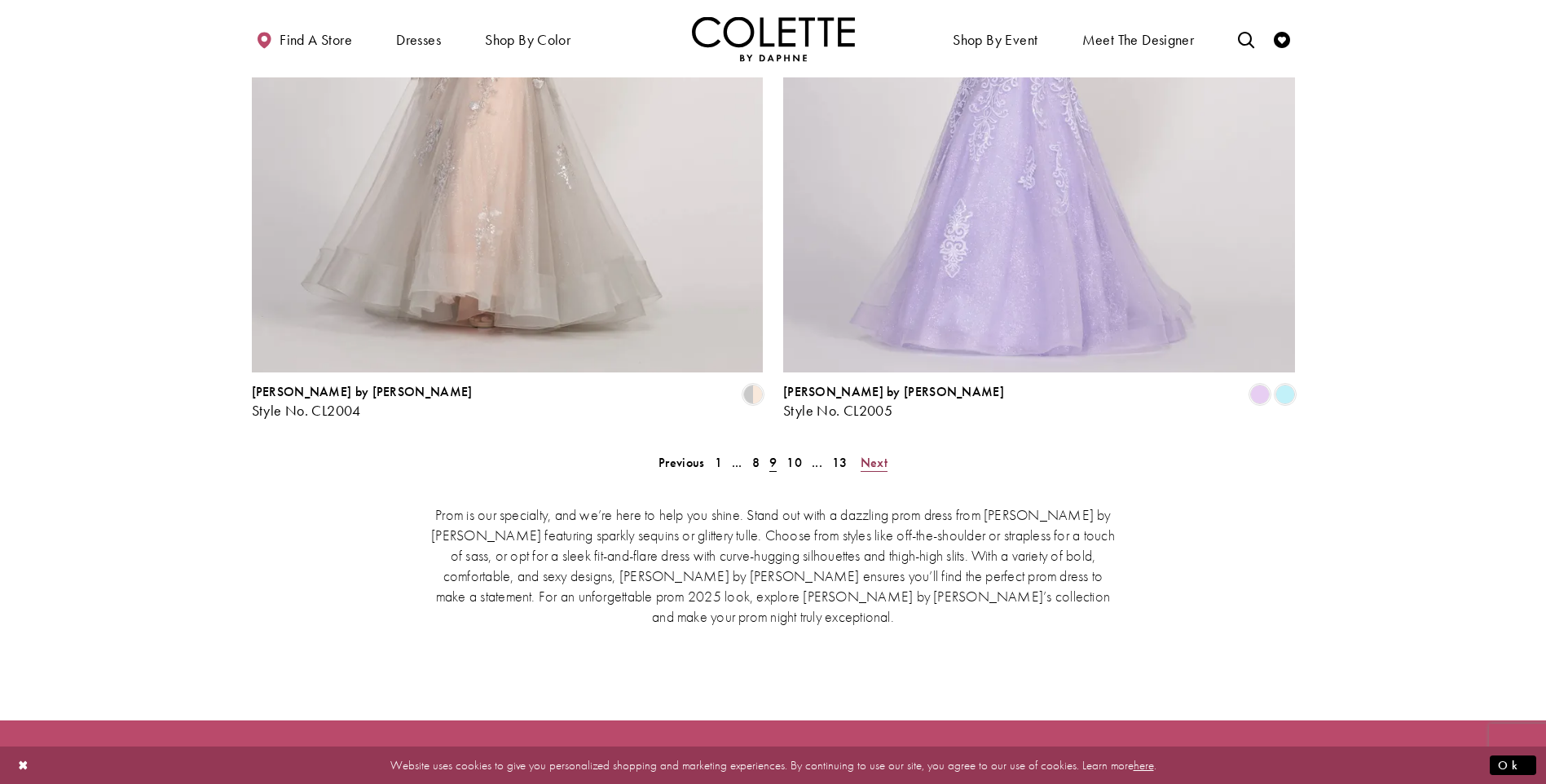
click at [876, 454] on span "Next" at bounding box center [875, 462] width 27 height 17
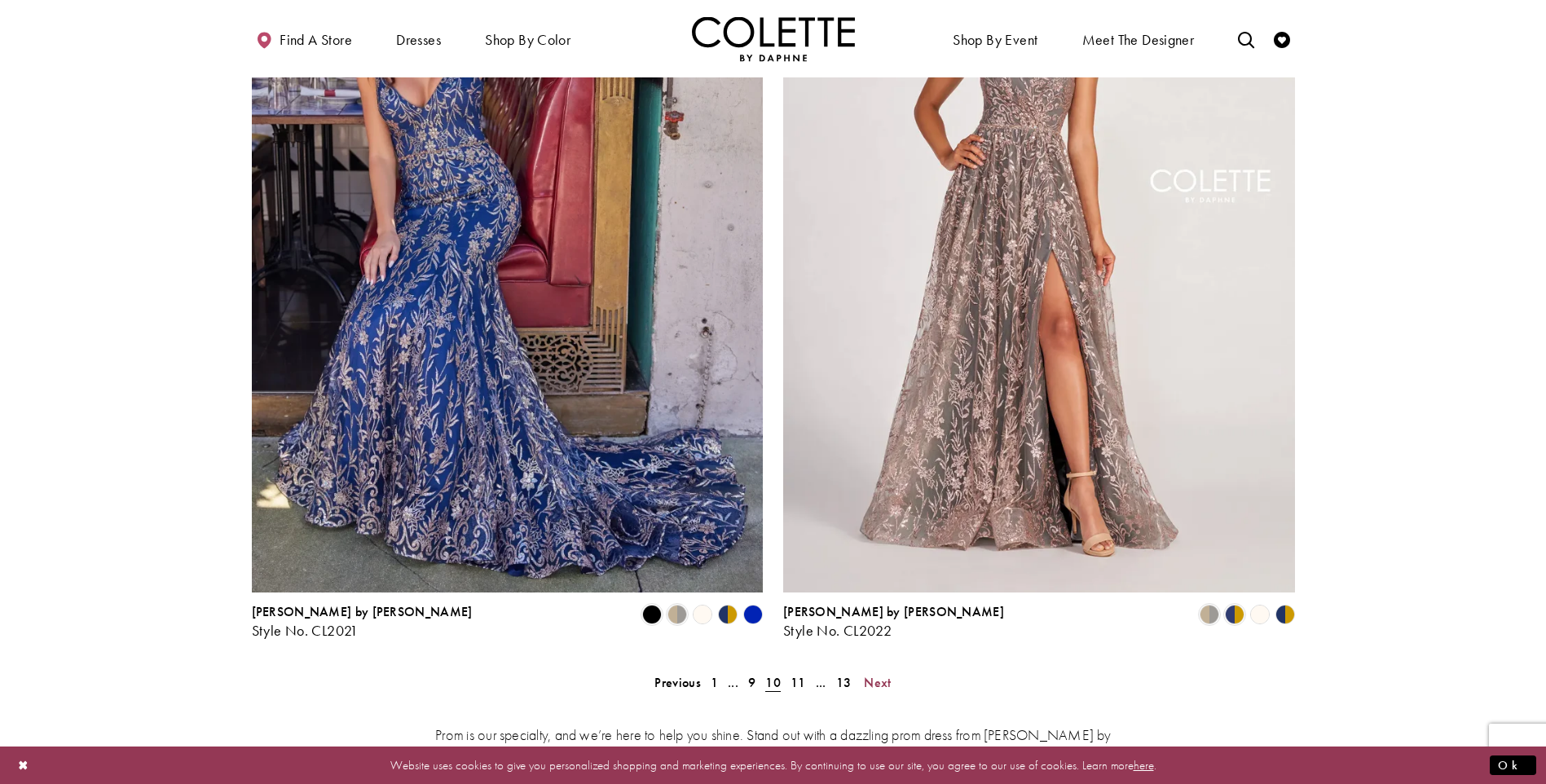
scroll to position [3432, 0]
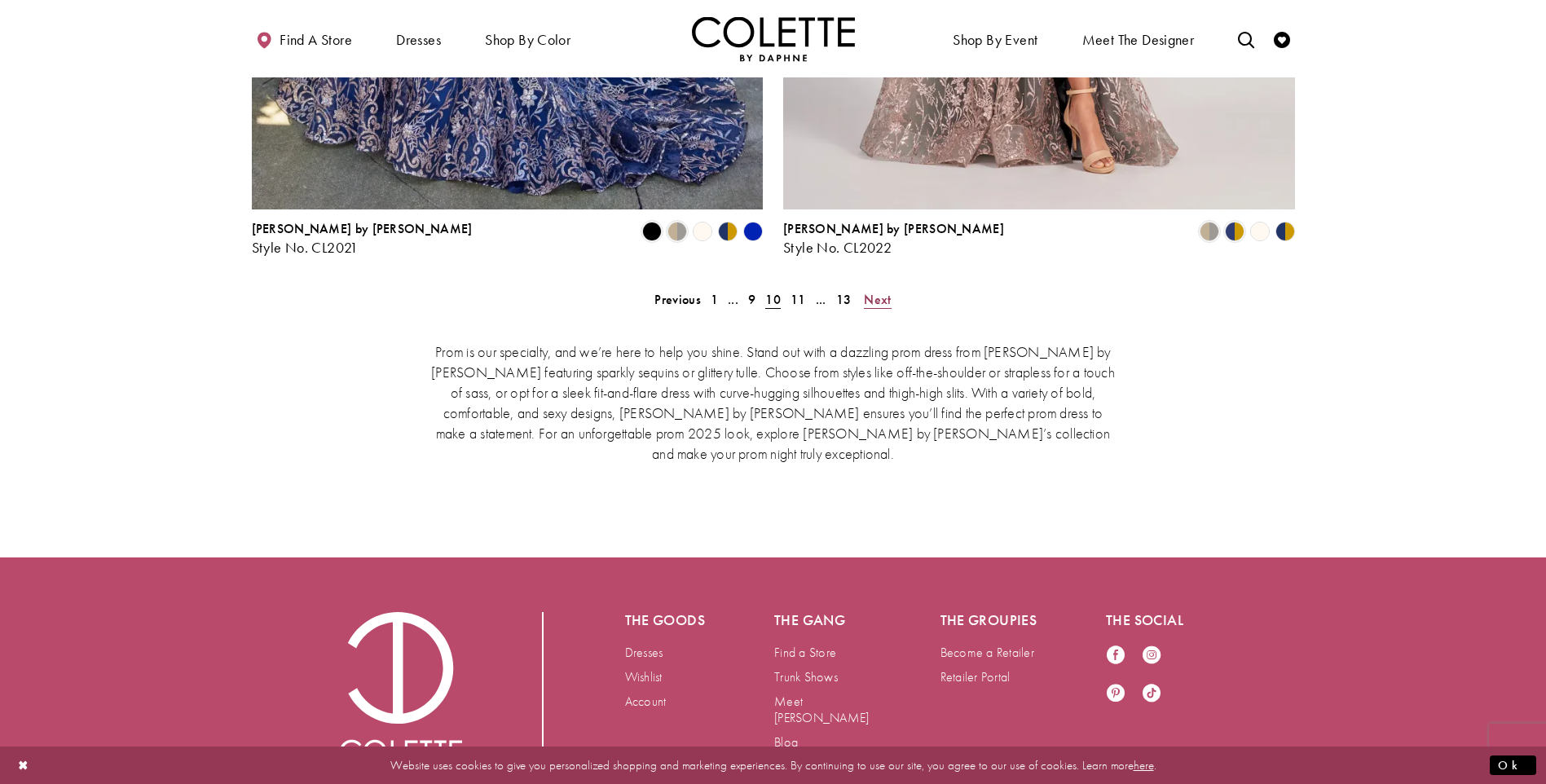
click at [880, 291] on span "Next" at bounding box center [877, 300] width 27 height 17
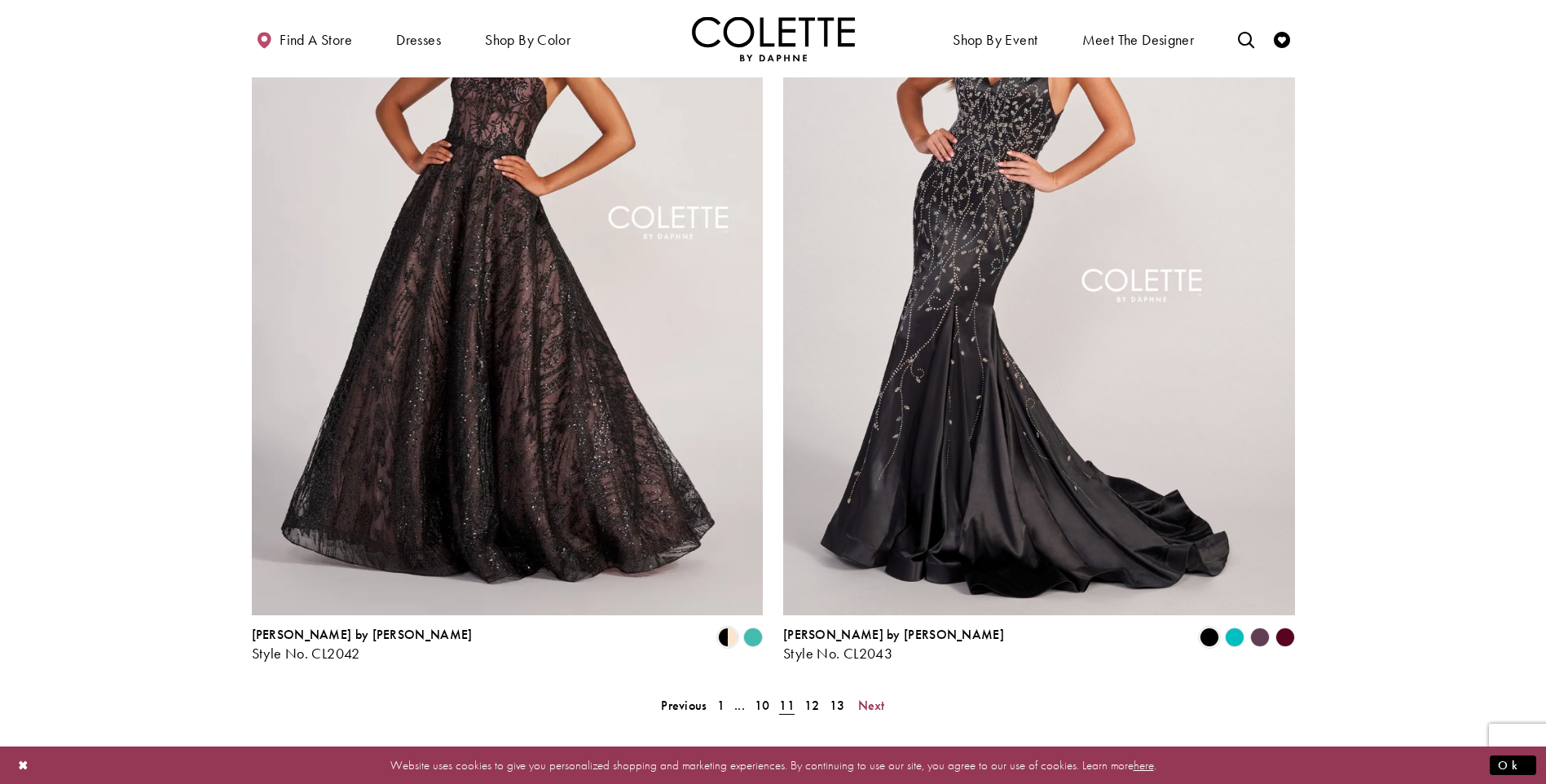
scroll to position [3270, 0]
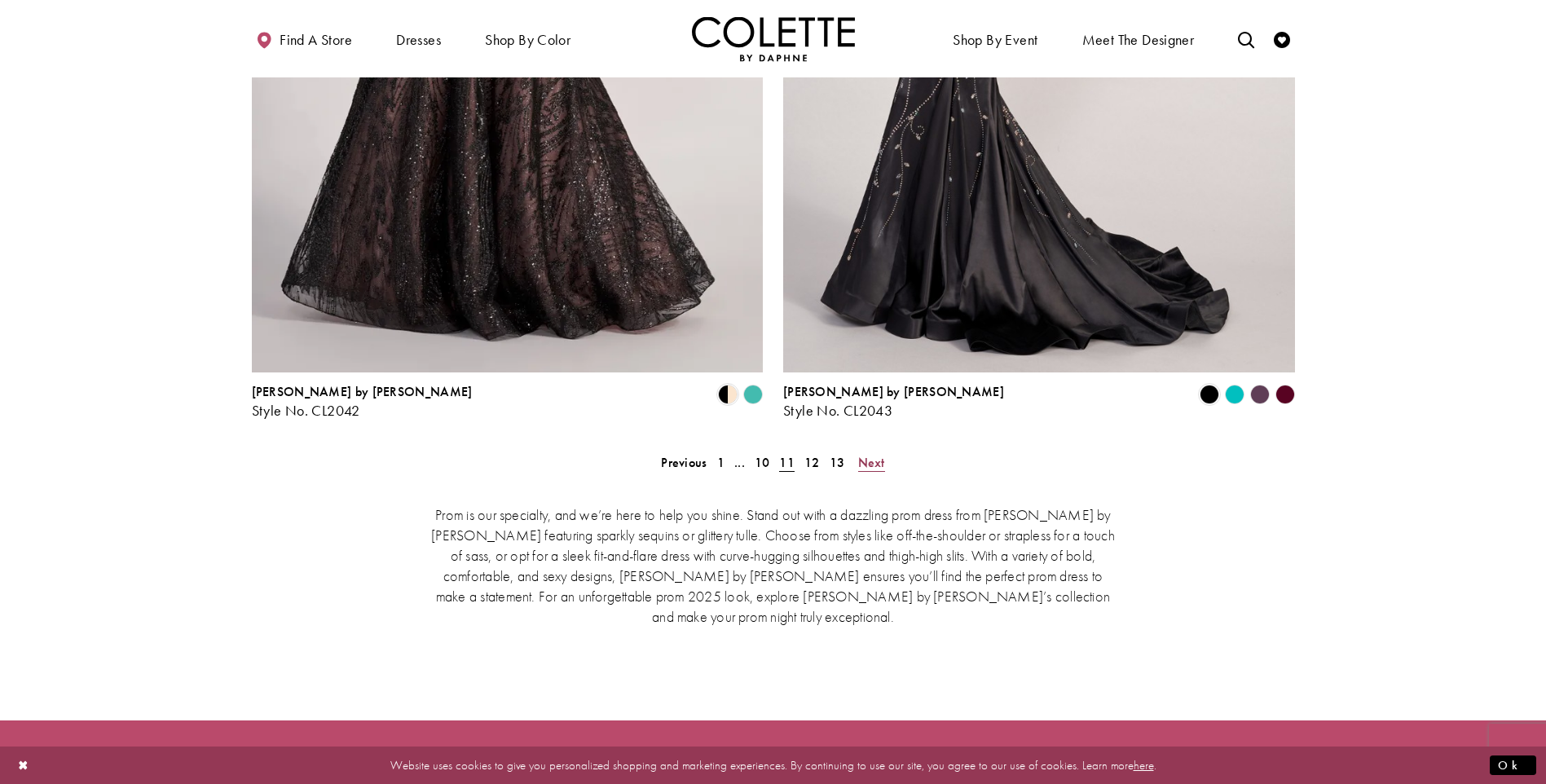
click at [867, 454] on span "Next" at bounding box center [872, 462] width 27 height 17
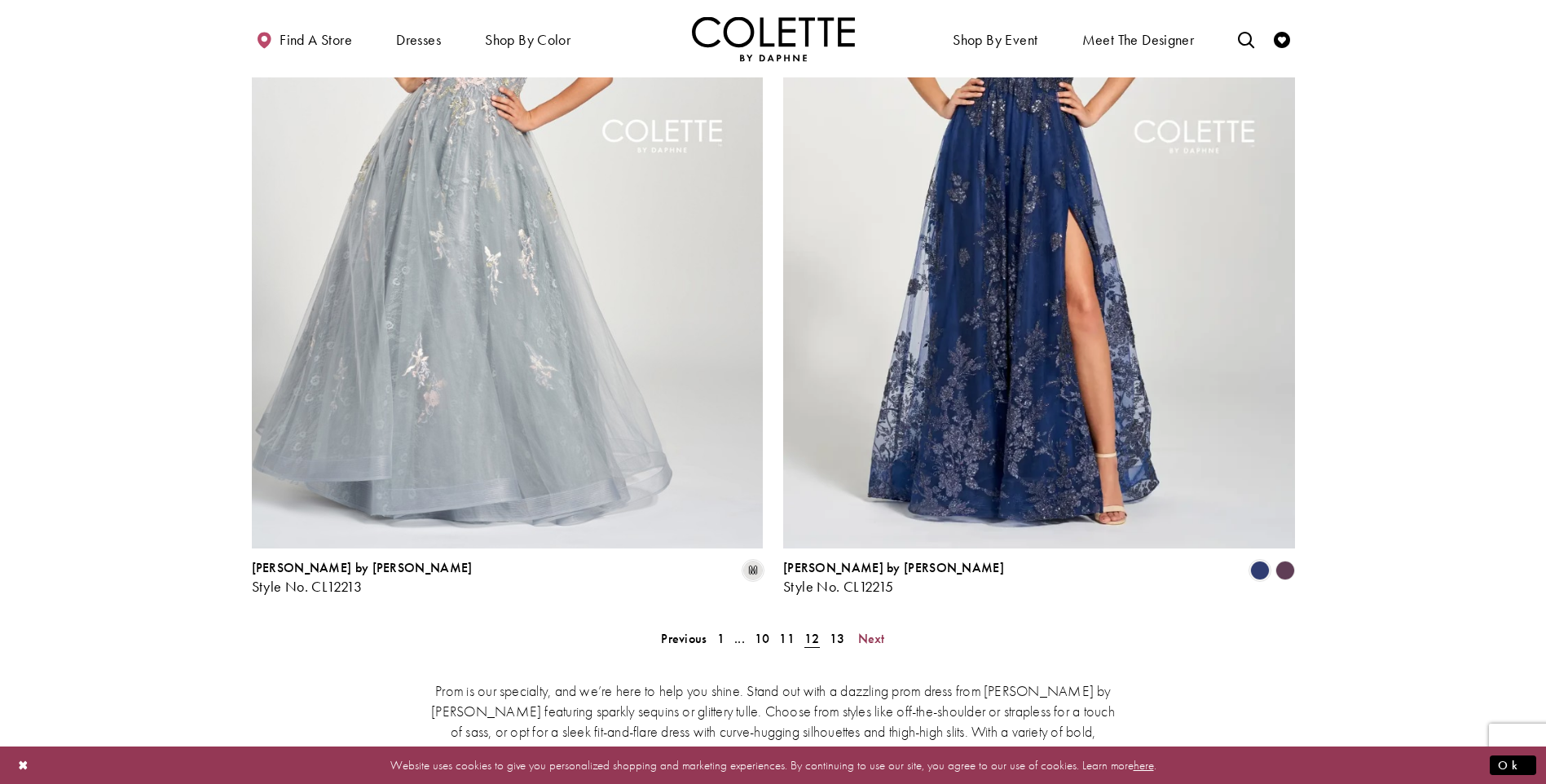
scroll to position [3188, 0]
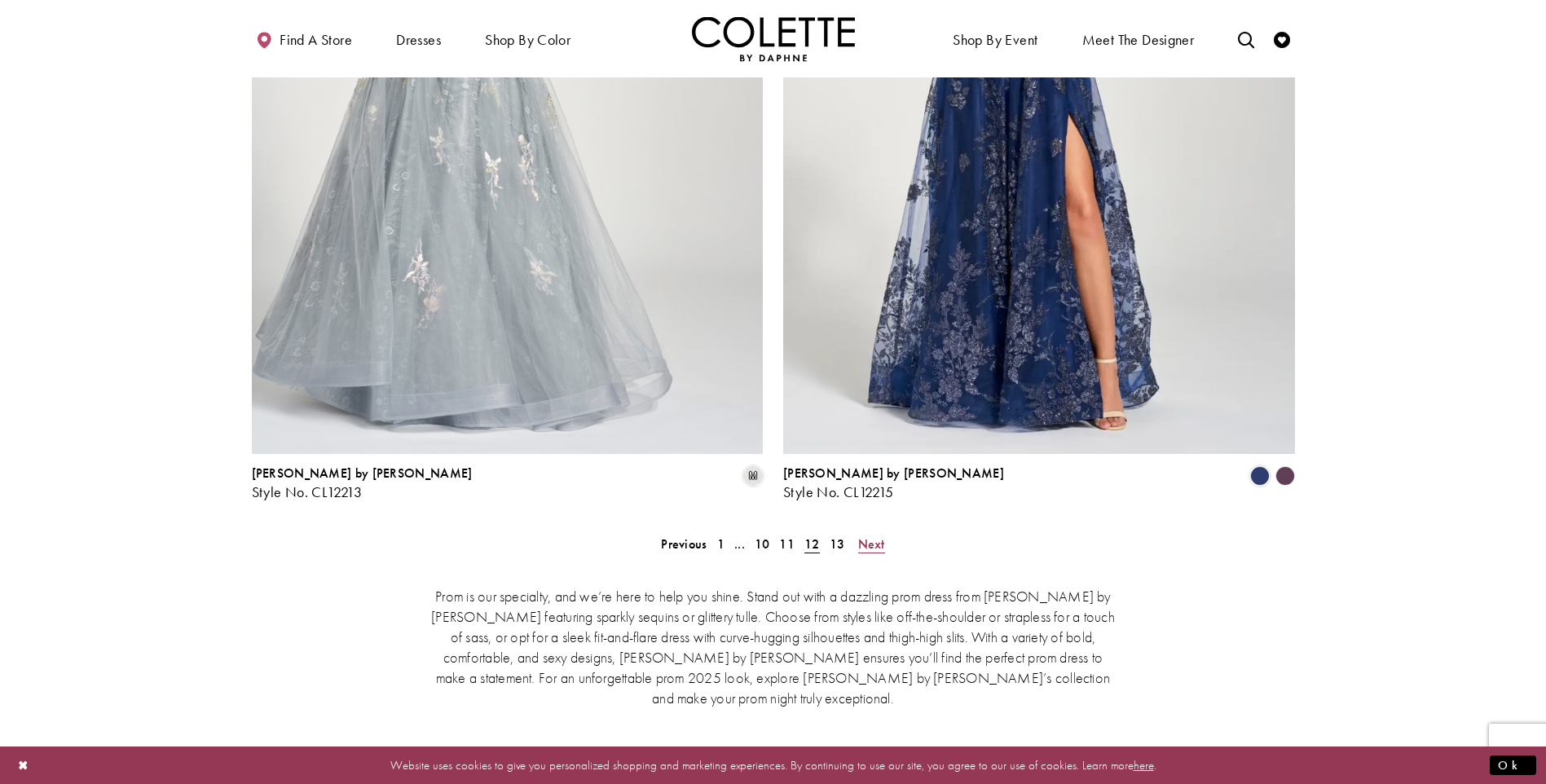
click at [871, 535] on span "Next" at bounding box center [872, 544] width 27 height 17
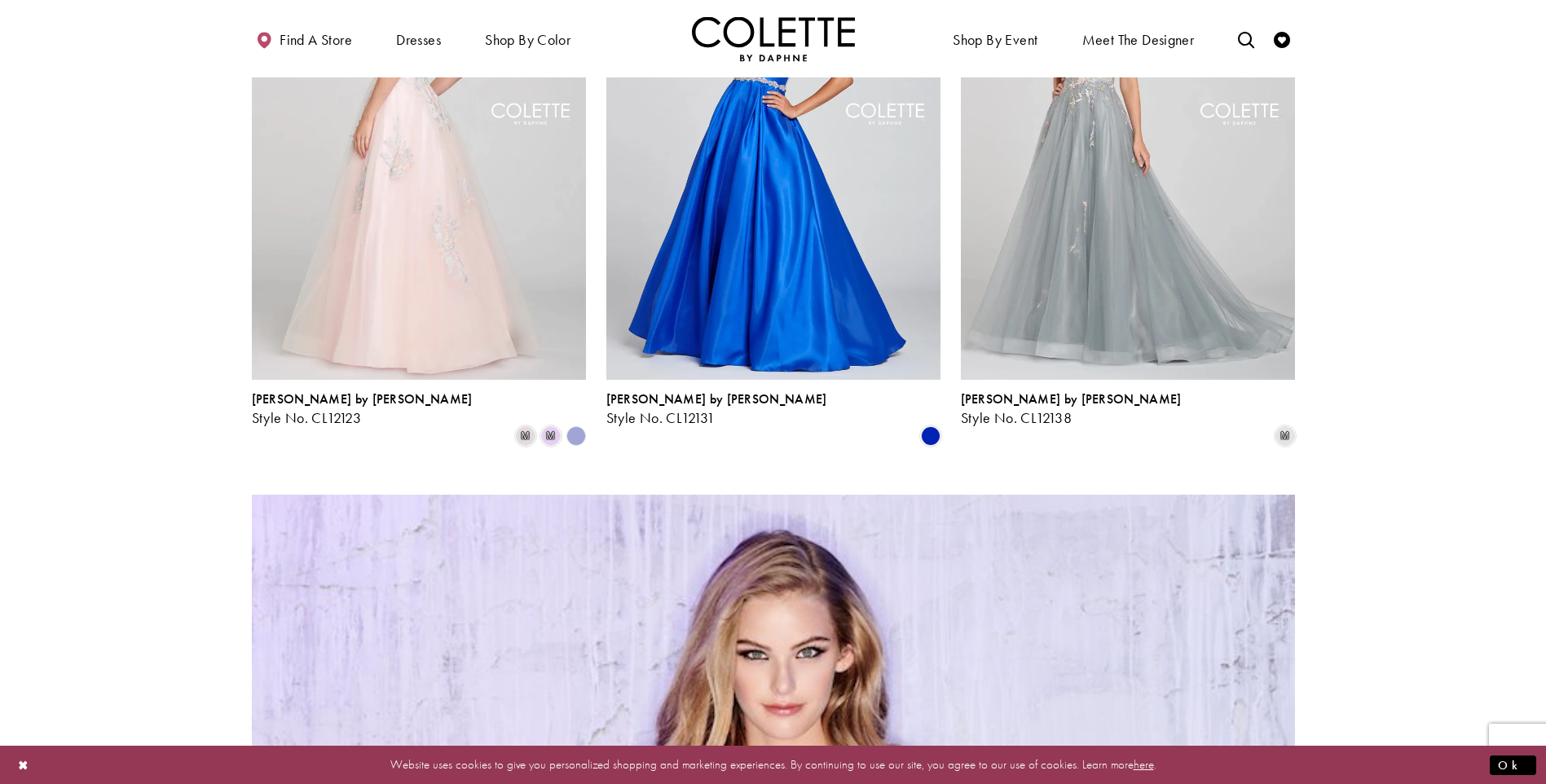
scroll to position [1559, 0]
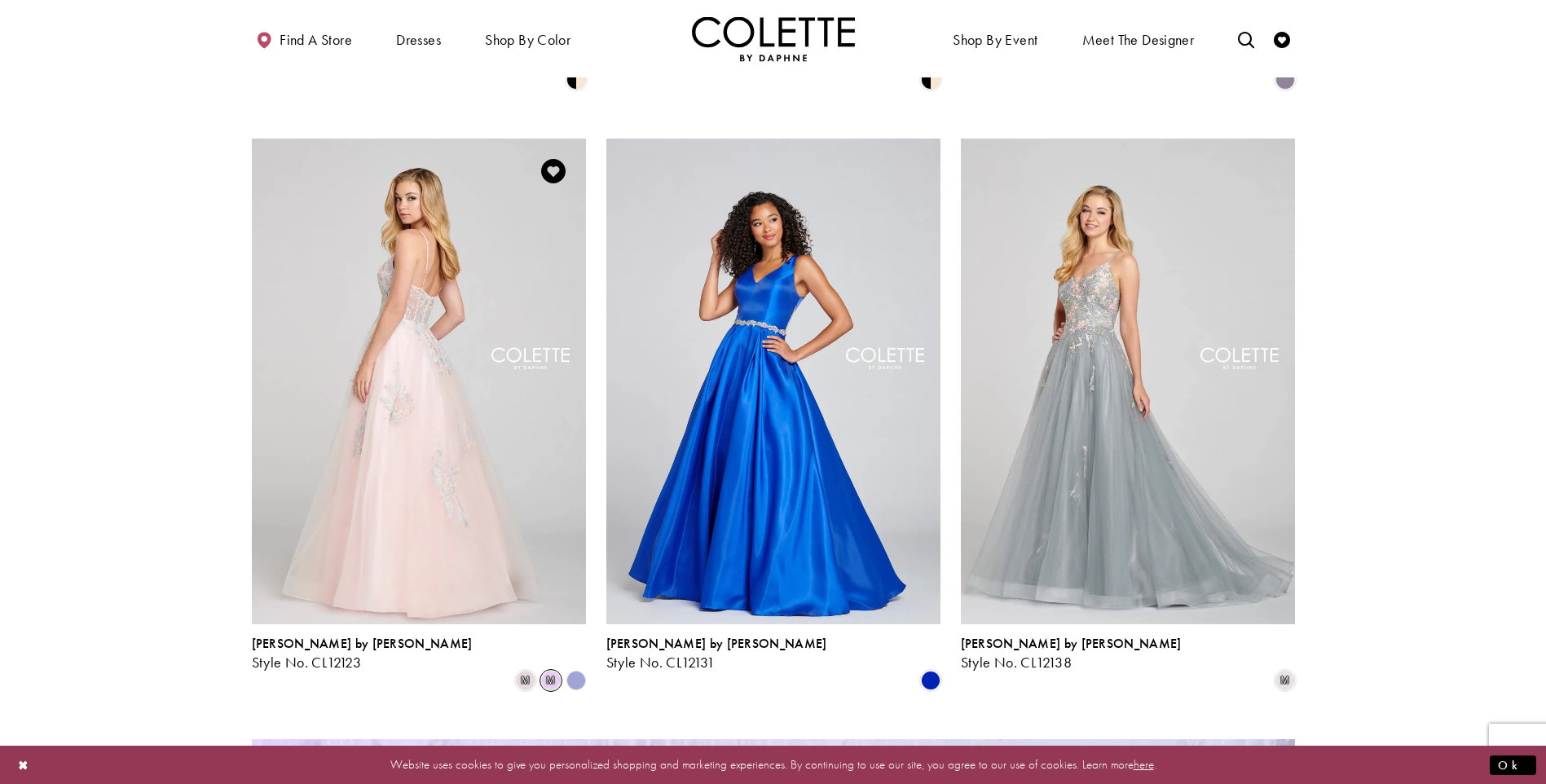
click at [549, 671] on span "m" at bounding box center [550, 680] width 20 height 20
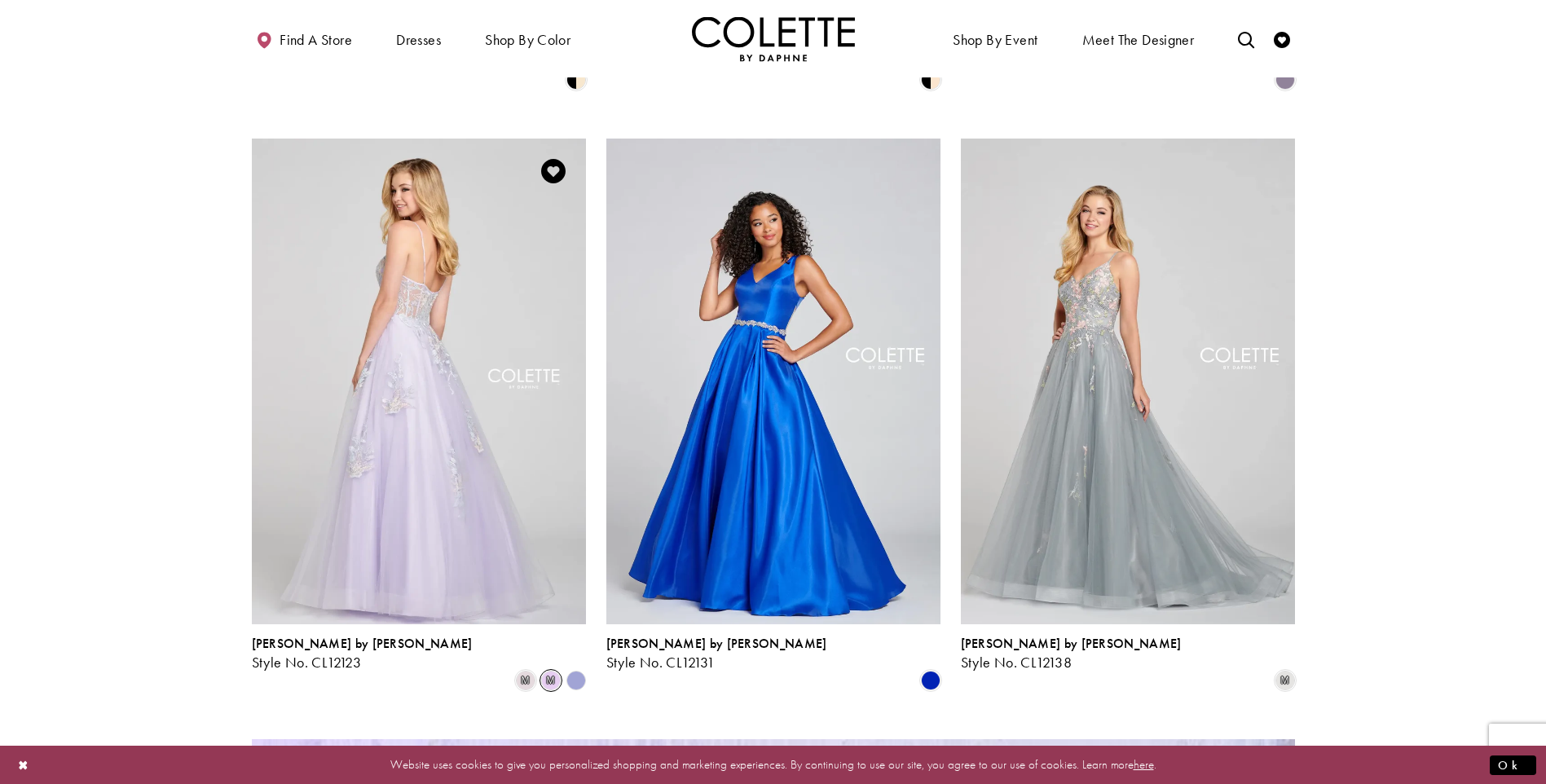
click at [578, 668] on polygon "Product List" at bounding box center [576, 681] width 26 height 26
click at [571, 668] on polygon "Product List" at bounding box center [576, 681] width 26 height 26
click at [530, 671] on span "m" at bounding box center [526, 680] width 20 height 20
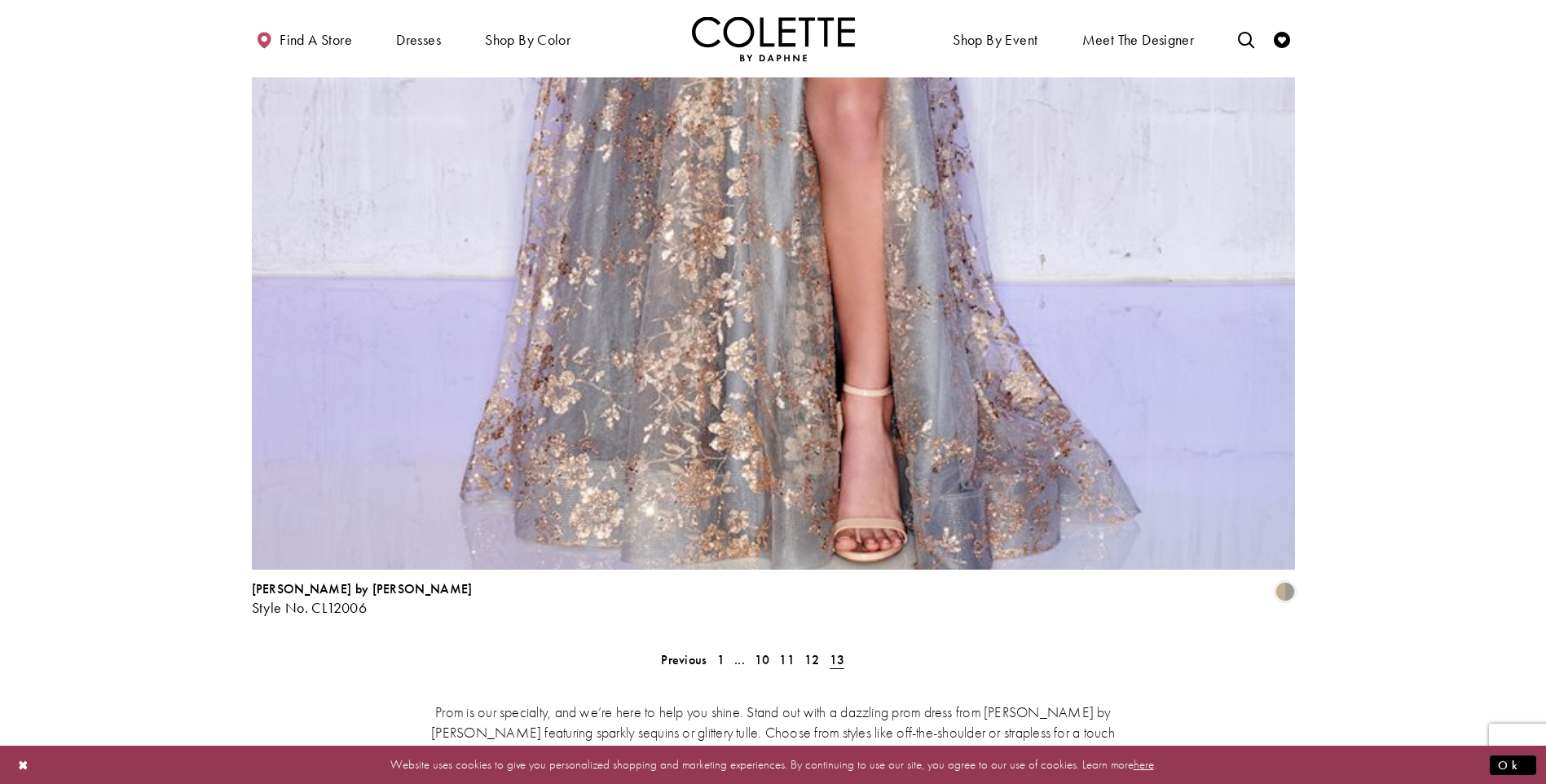
scroll to position [3637, 0]
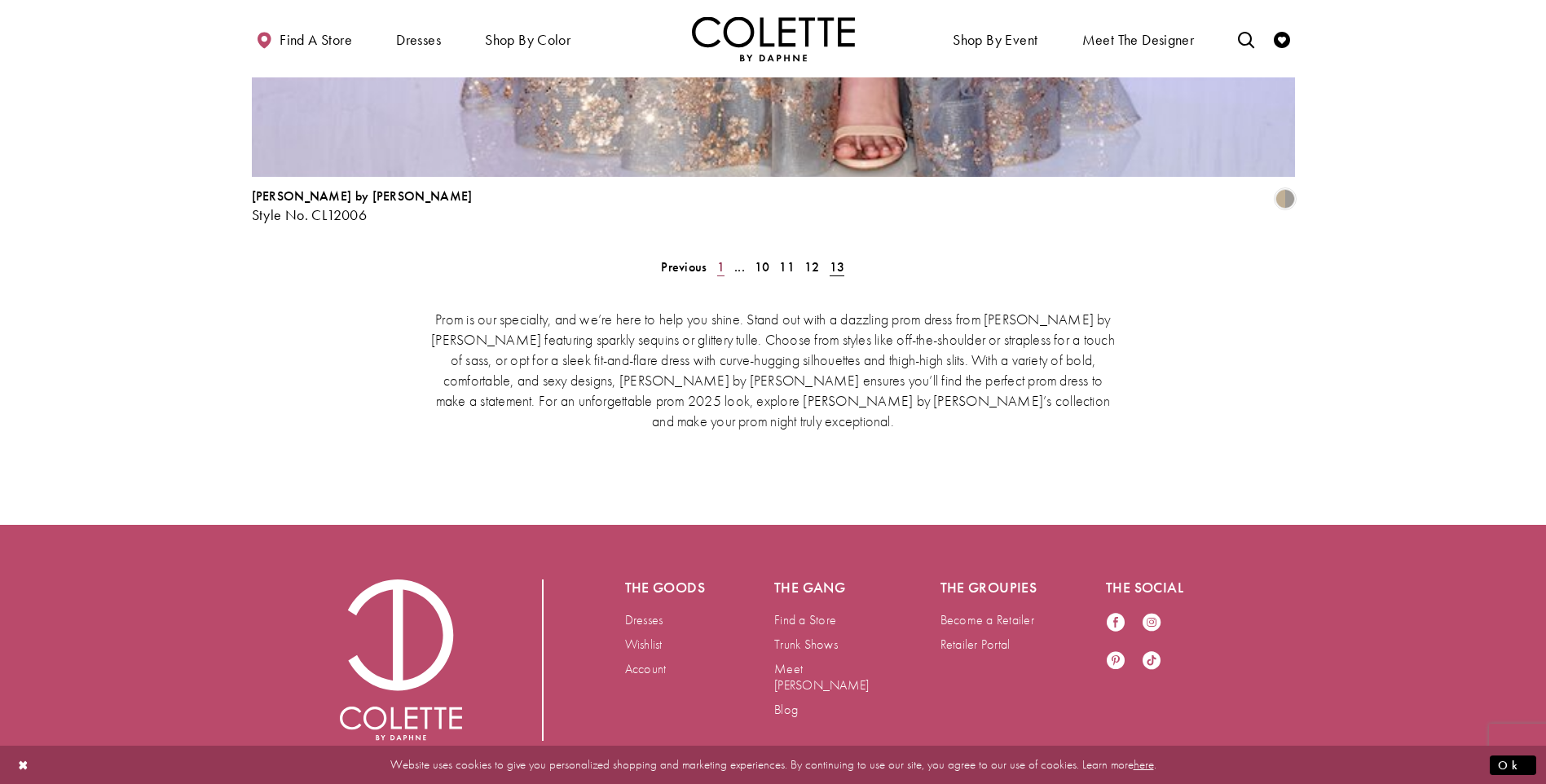
click at [721, 258] on span "1" at bounding box center [721, 266] width 8 height 17
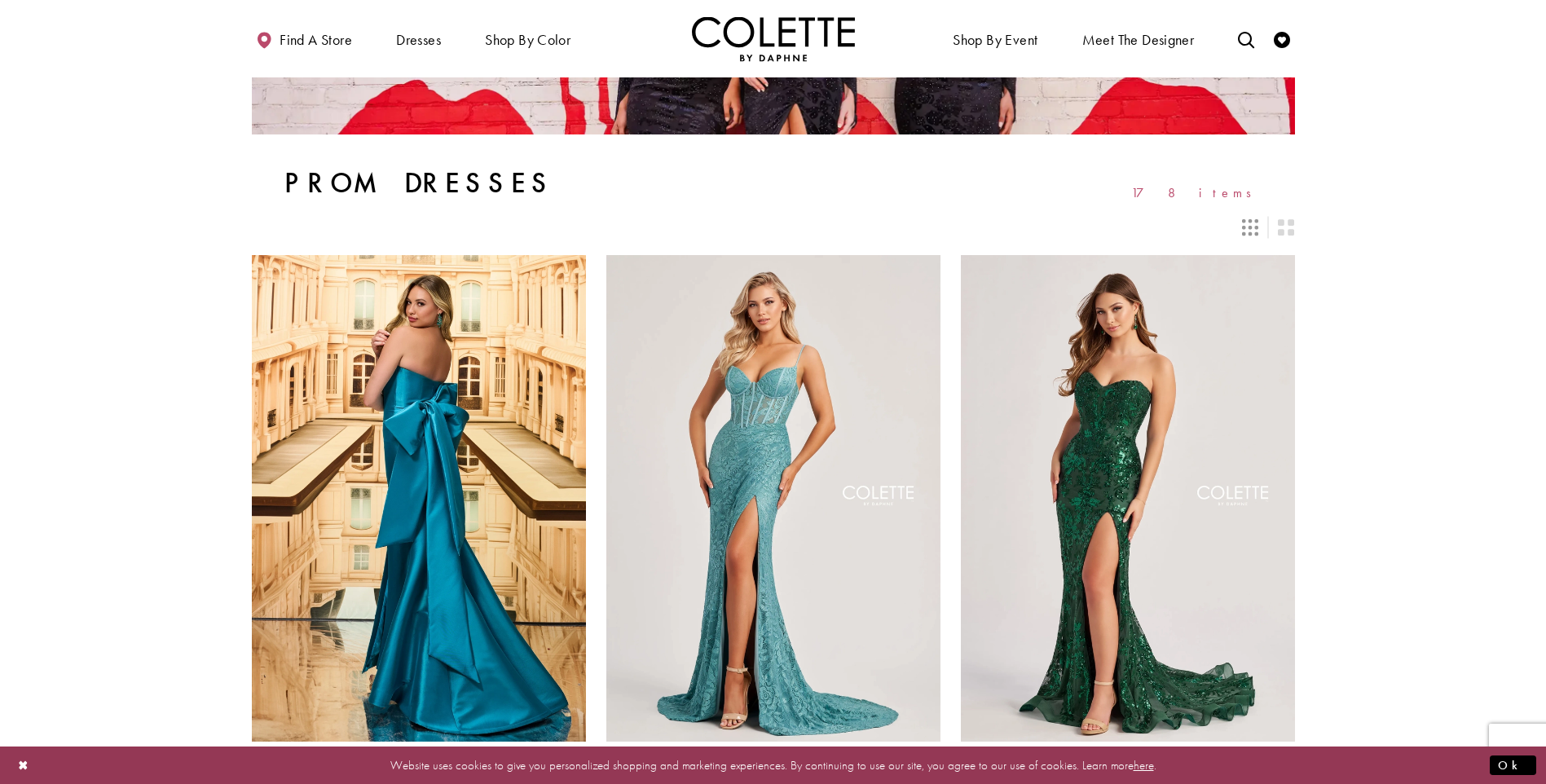
scroll to position [244, 0]
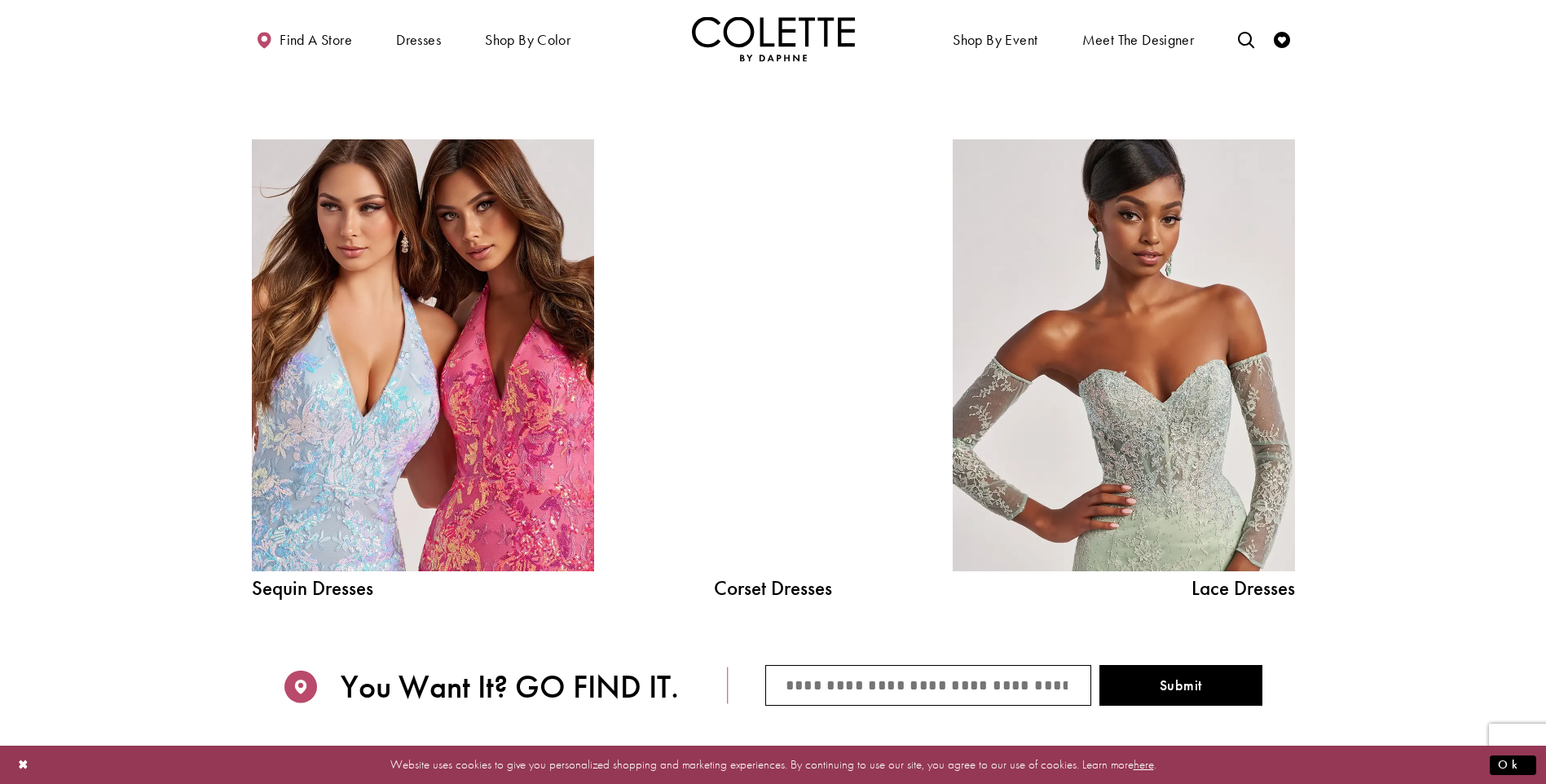
scroll to position [1874, 0]
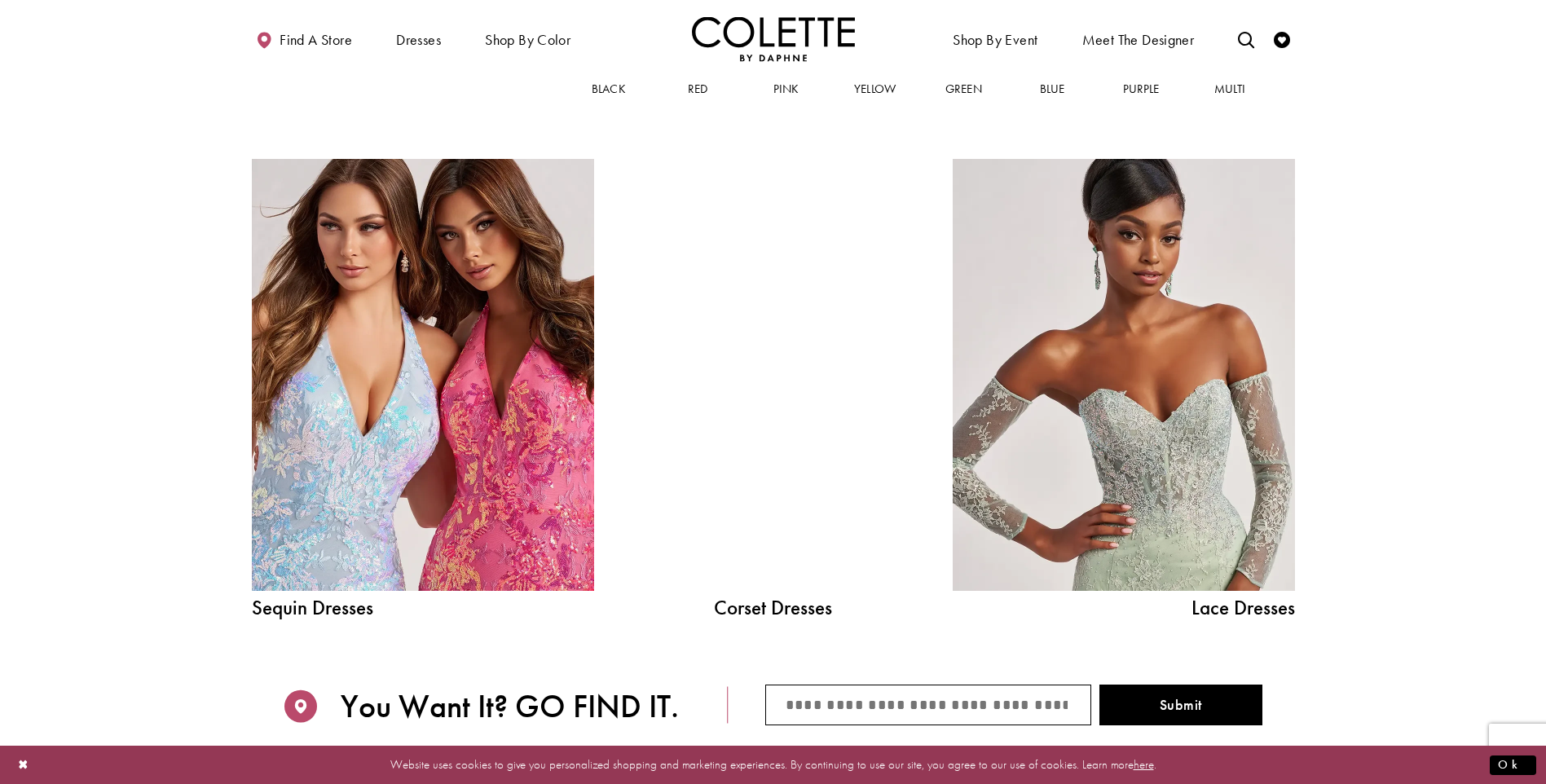
click at [786, 89] on span "Pink" at bounding box center [786, 89] width 26 height 16
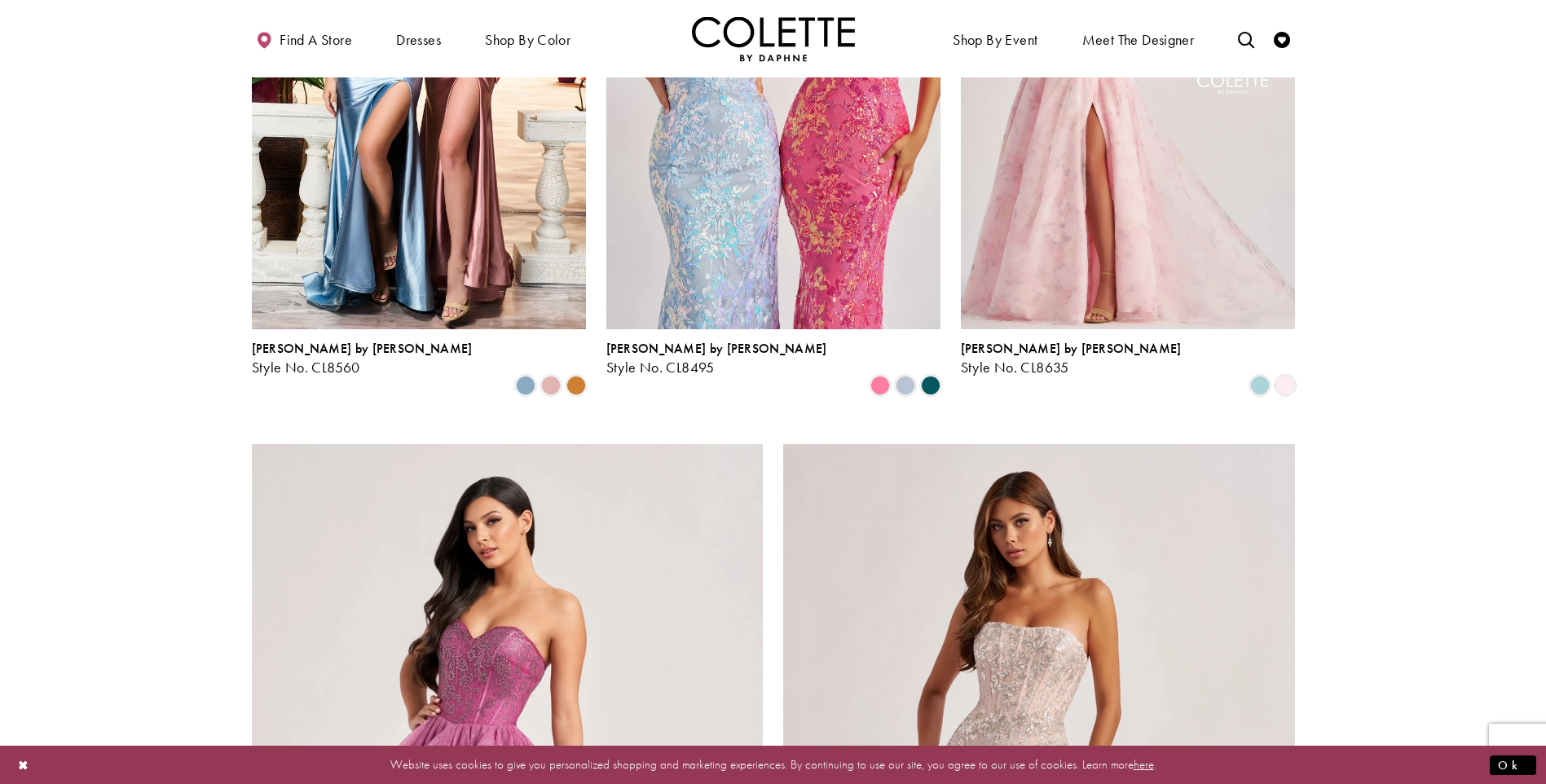
scroll to position [1874, 0]
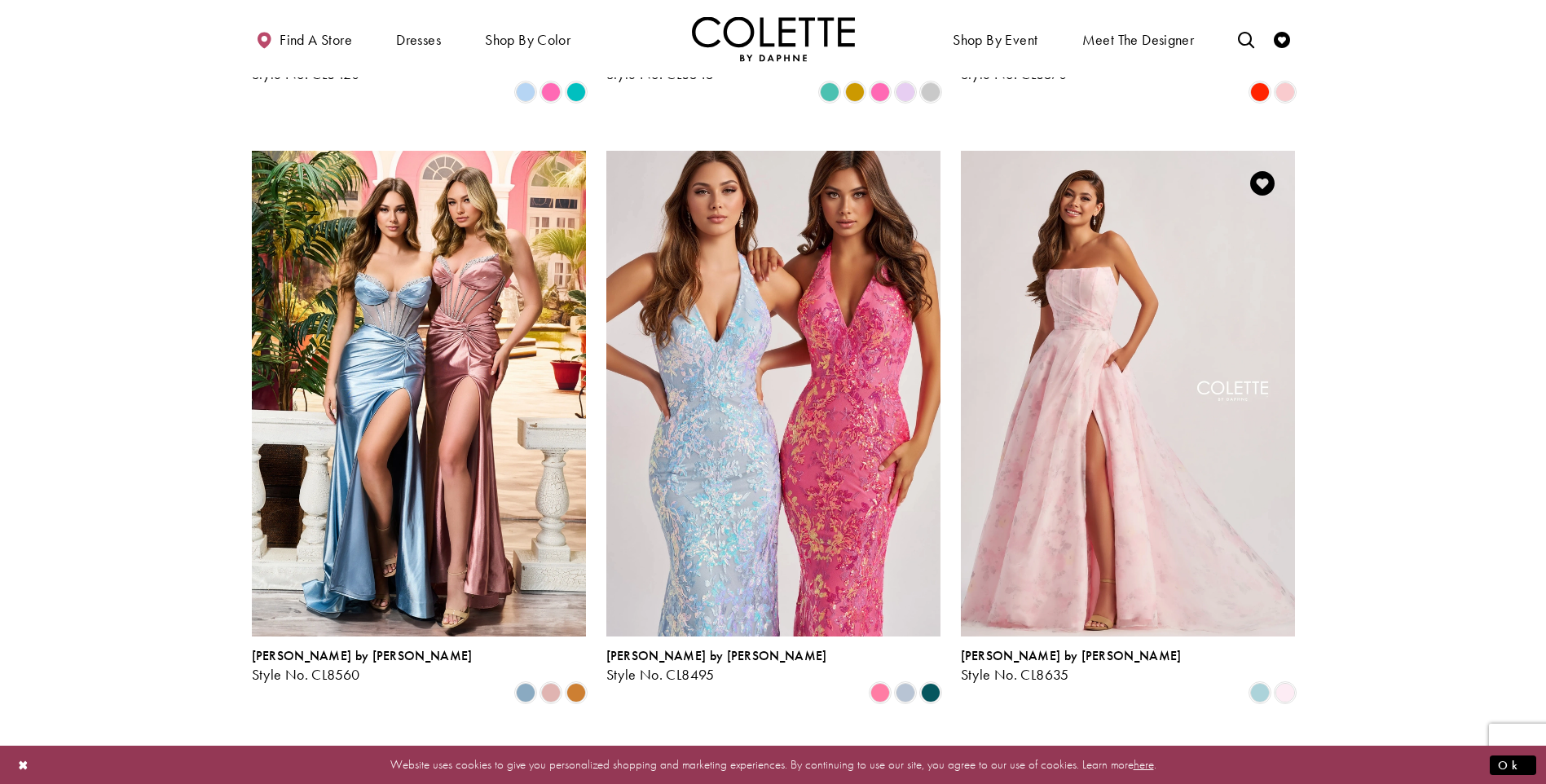
click at [1167, 368] on img "Visit Colette by Daphne Style No. CL8635 Page" at bounding box center [1128, 393] width 334 height 485
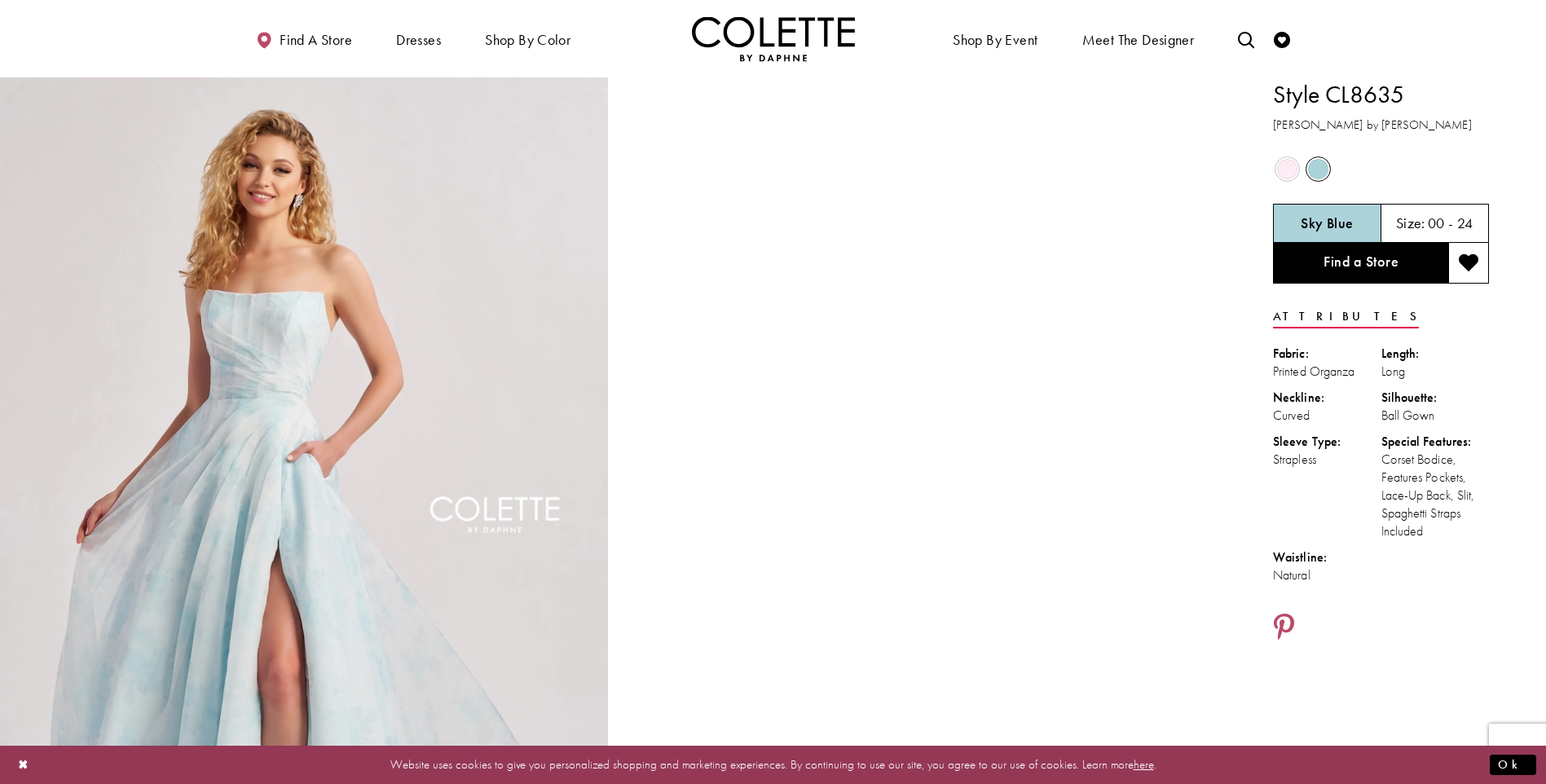
click at [1289, 173] on span "Product color controls state depends on size chosen" at bounding box center [1288, 169] width 20 height 20
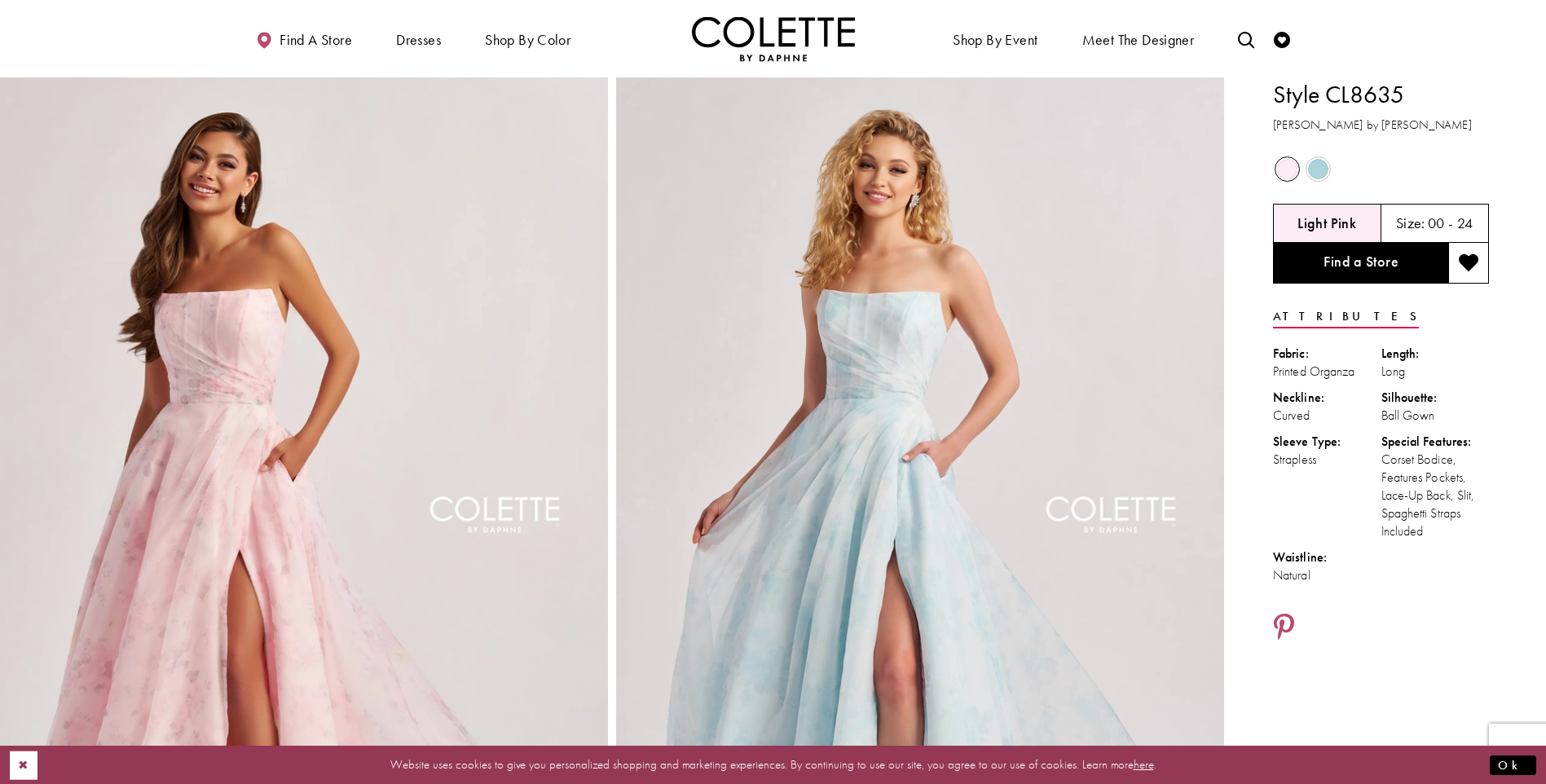
click at [19, 763] on button "Close Dialog" at bounding box center [23, 764] width 28 height 28
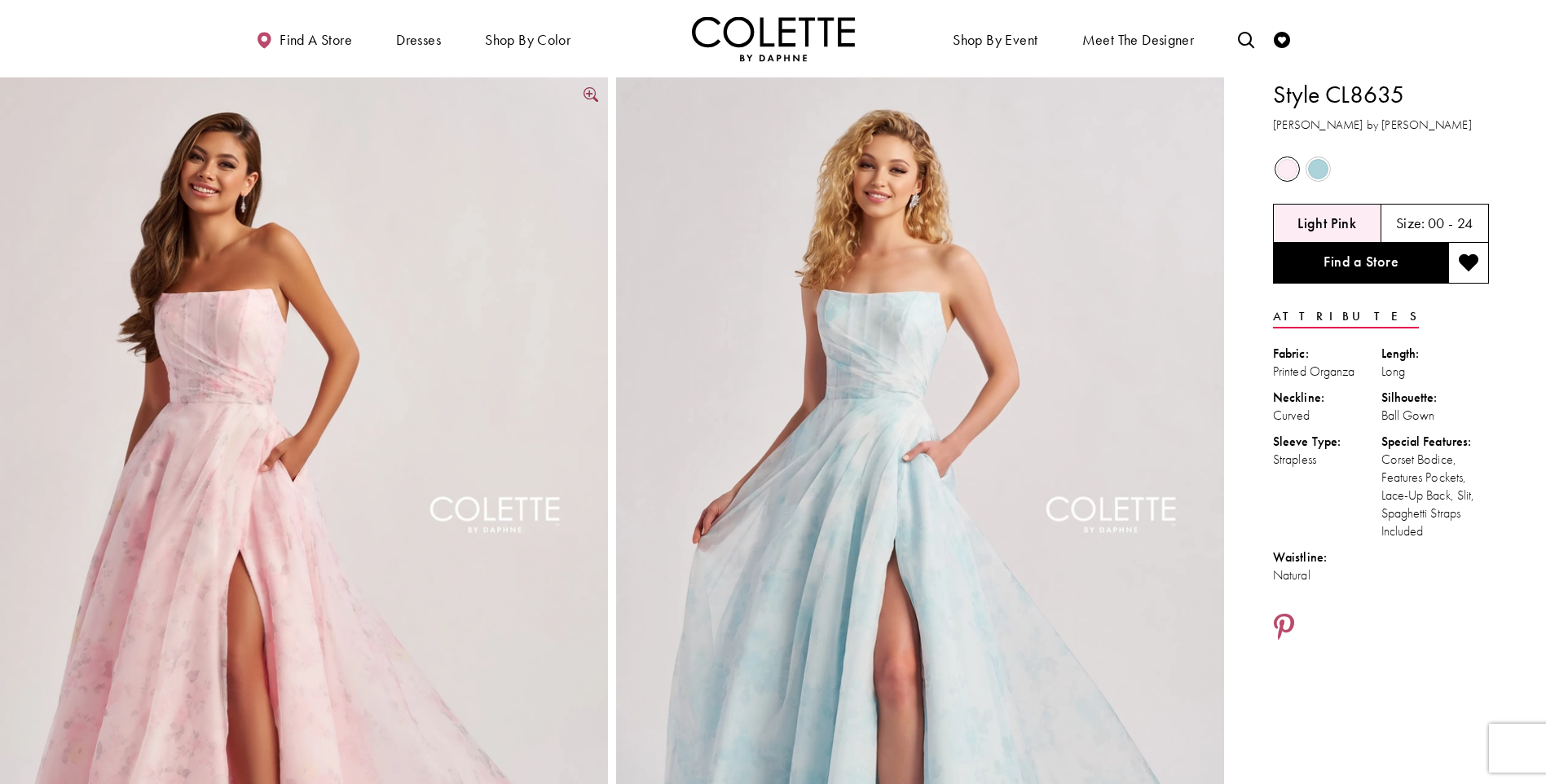
click at [469, 336] on img "Full size Style CL8635 Colette by Daphne #3 Light Pink frontface vertical pictu…" at bounding box center [304, 533] width 608 height 912
